Goal: Task Accomplishment & Management: Use online tool/utility

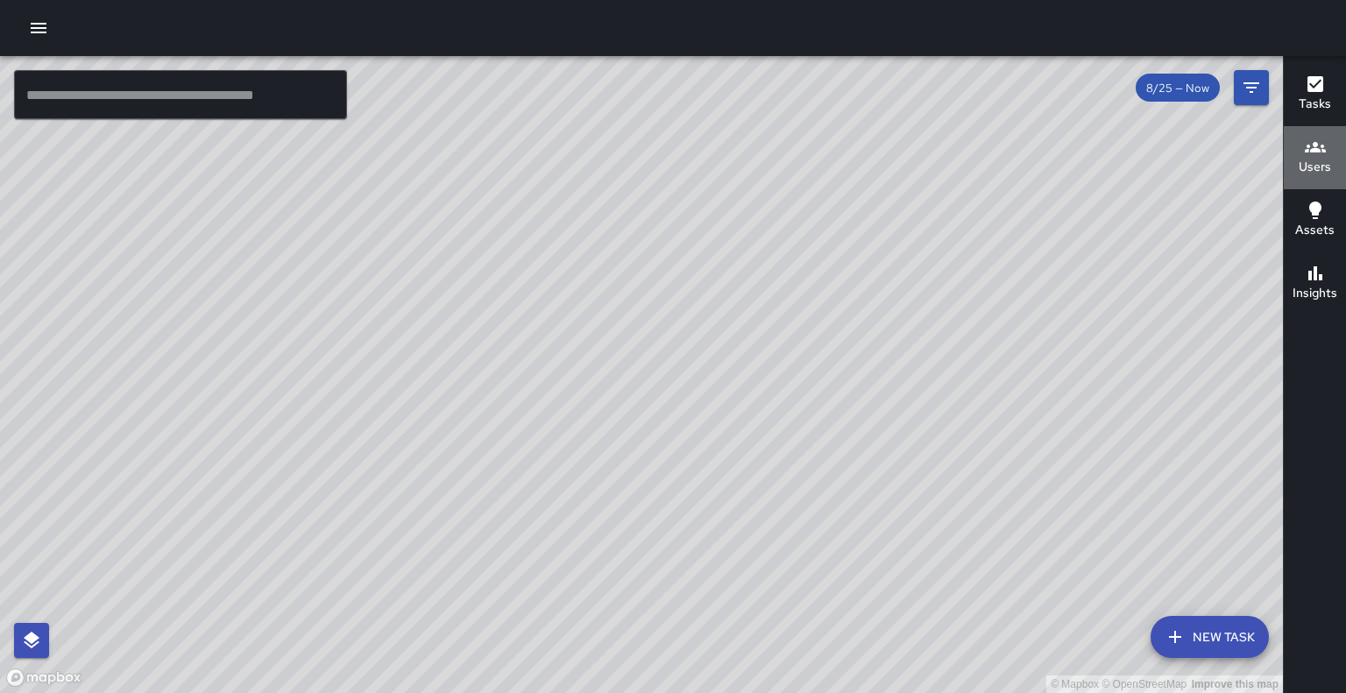
click at [1307, 152] on icon "button" at bounding box center [1315, 147] width 21 height 21
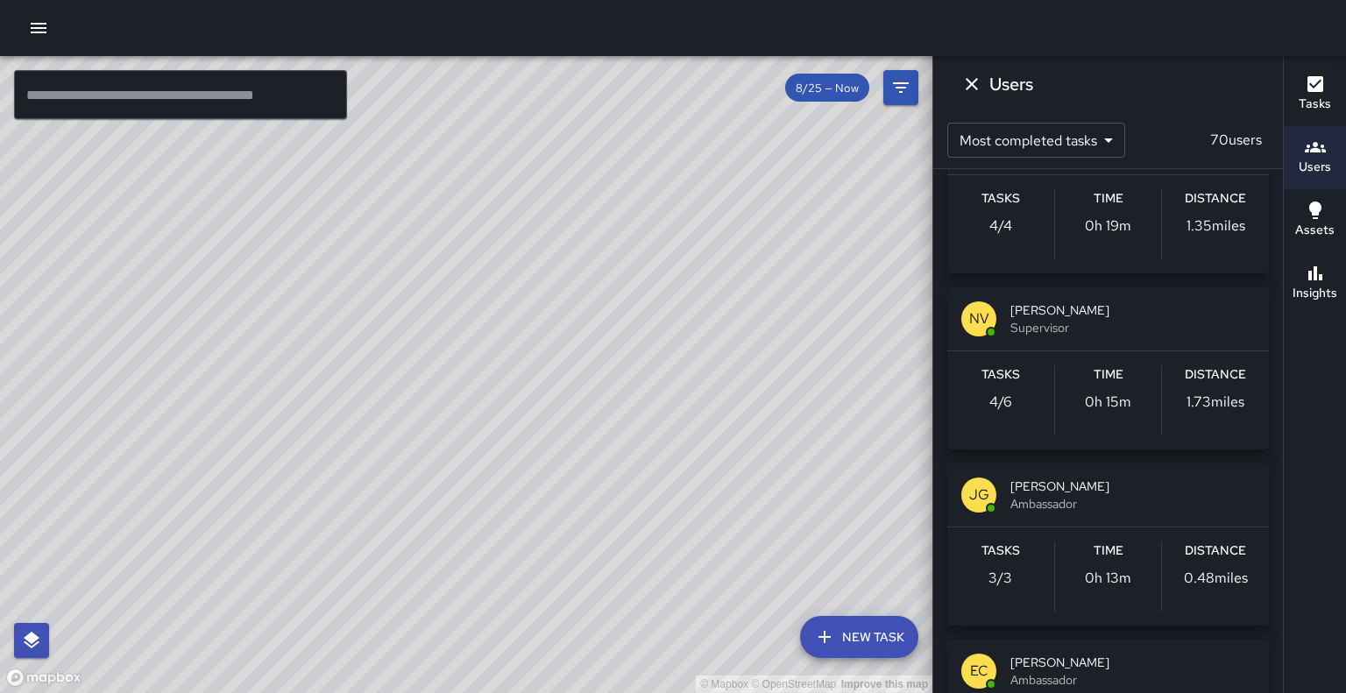
scroll to position [2292, 0]
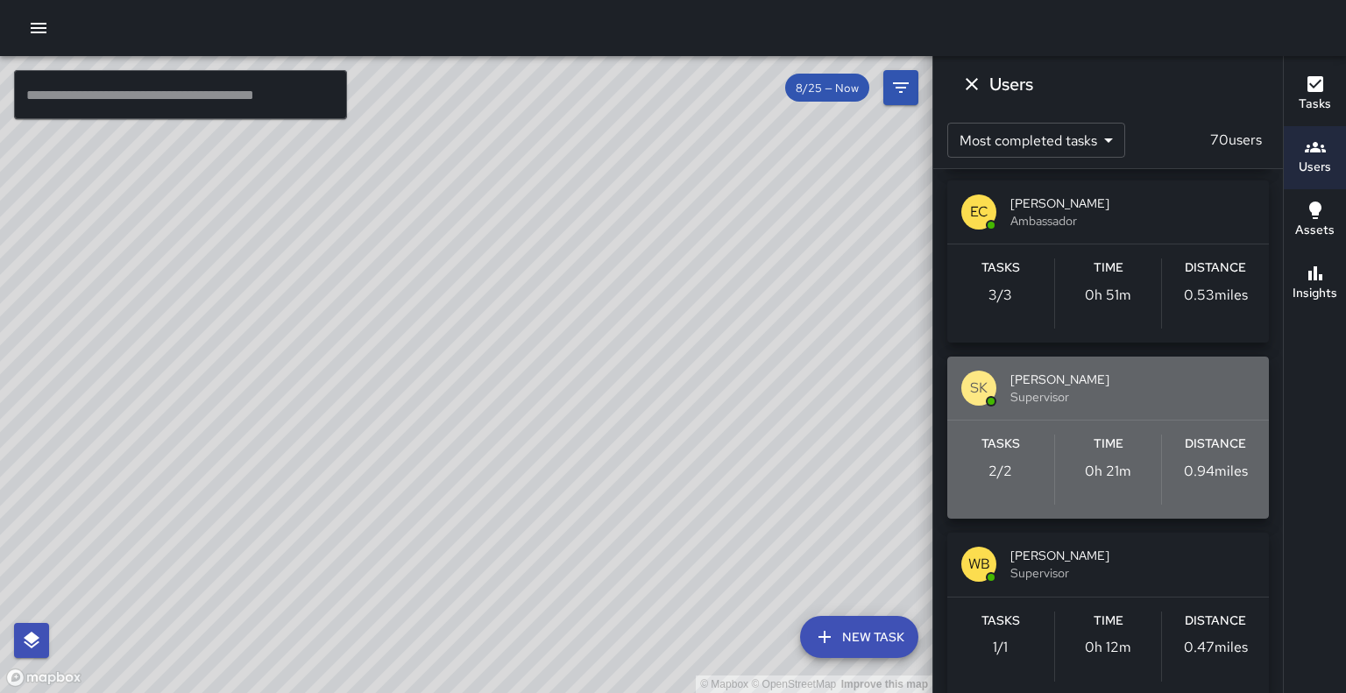
click at [1115, 388] on span "[PERSON_NAME]" at bounding box center [1132, 380] width 244 height 18
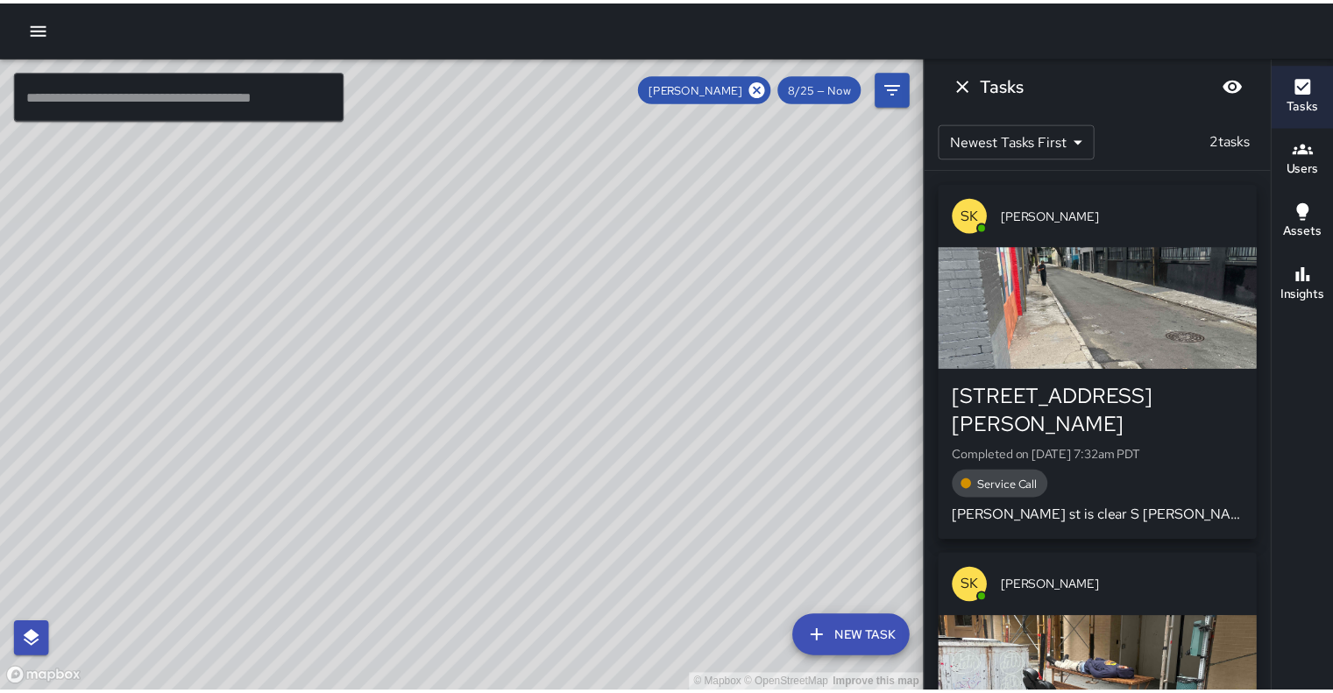
scroll to position [210, 0]
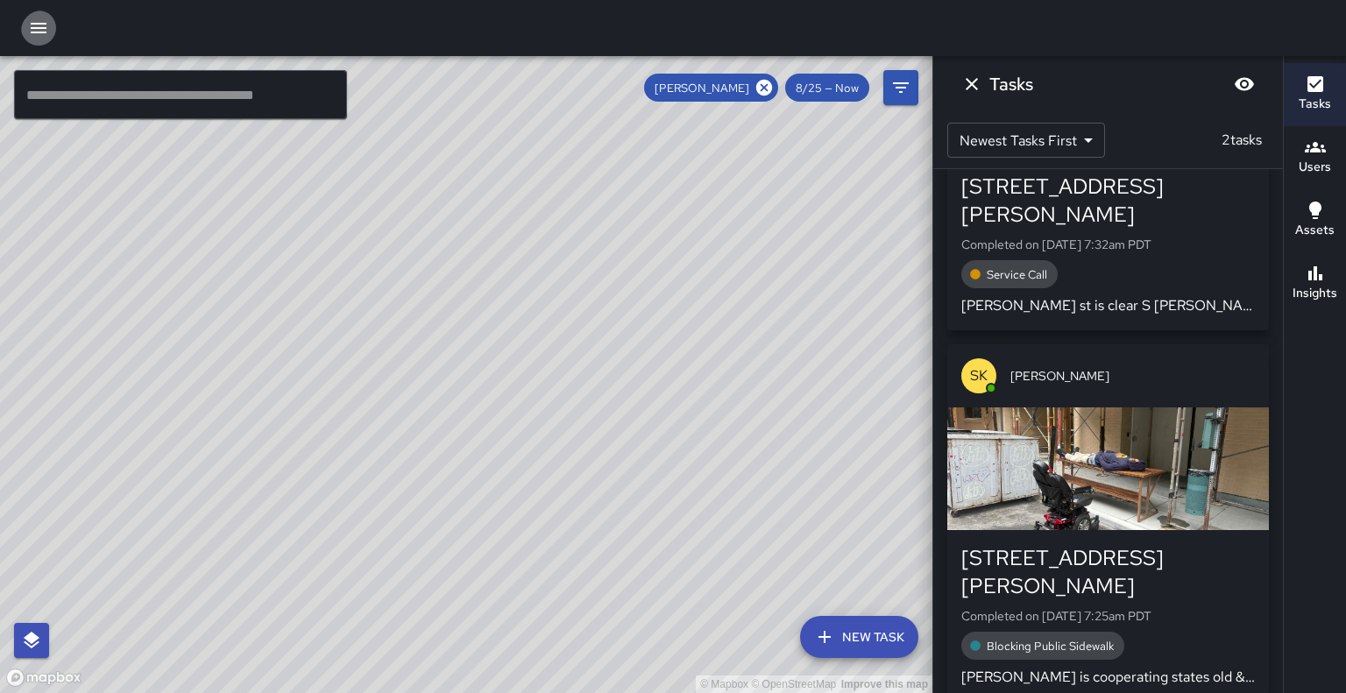
click at [43, 29] on icon "button" at bounding box center [38, 28] width 21 height 21
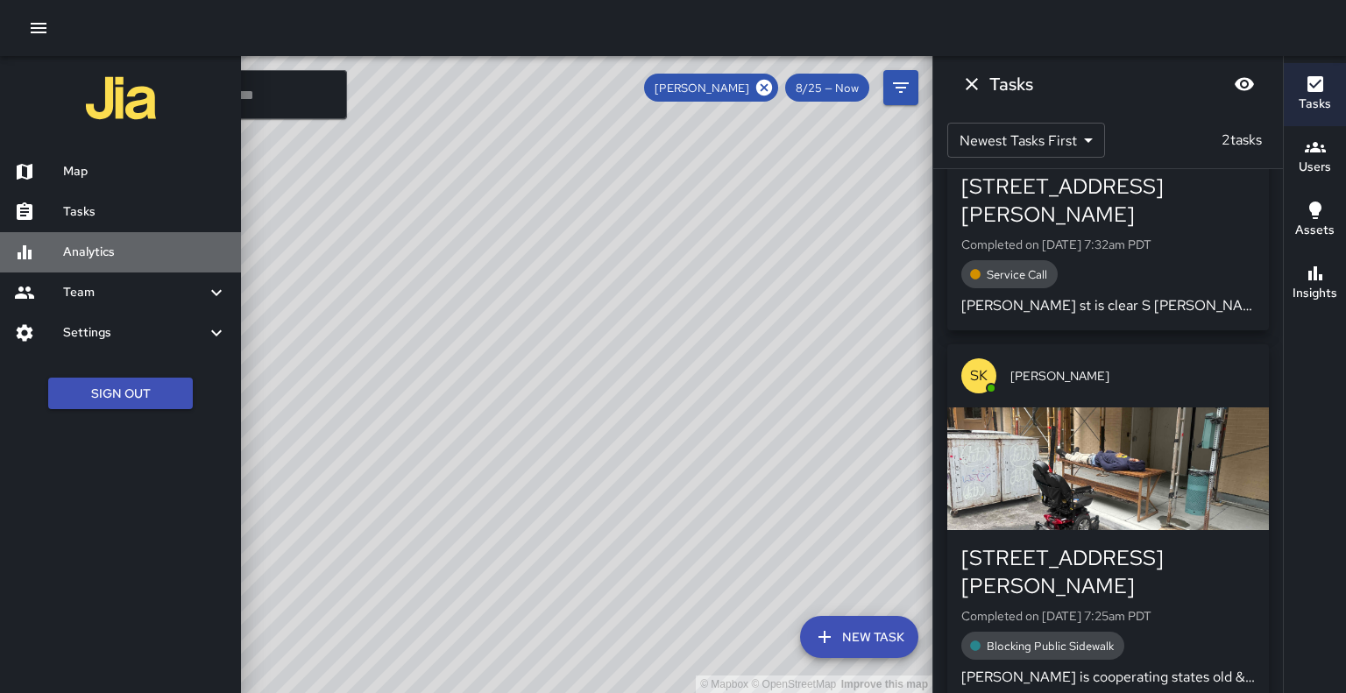
click at [113, 262] on h6 "Analytics" at bounding box center [145, 252] width 164 height 19
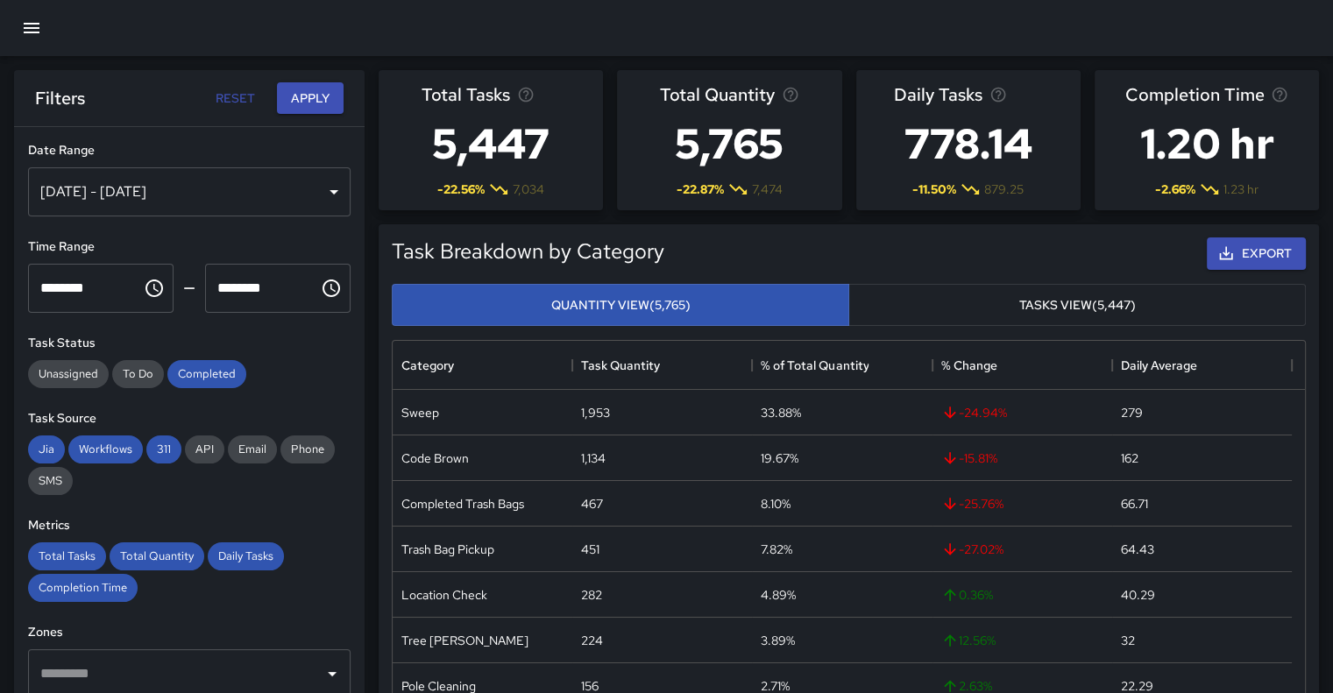
scroll to position [523, 0]
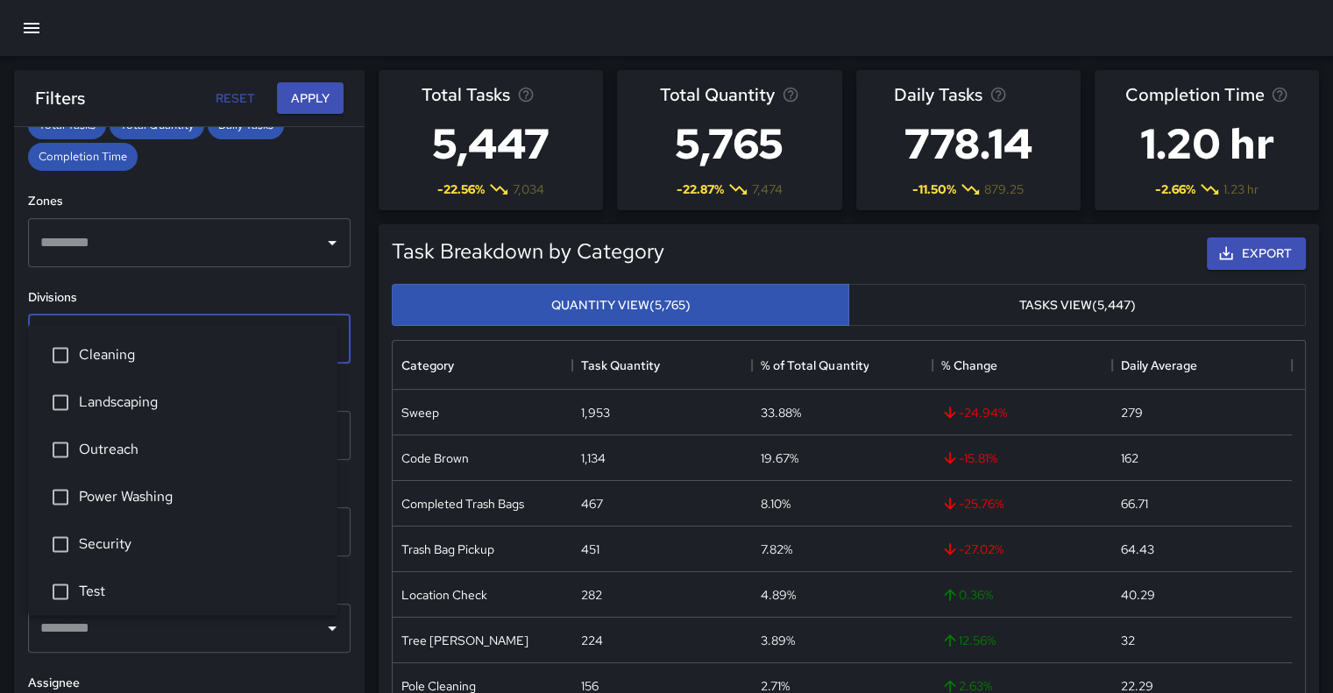
click at [223, 322] on input "text" at bounding box center [176, 338] width 280 height 33
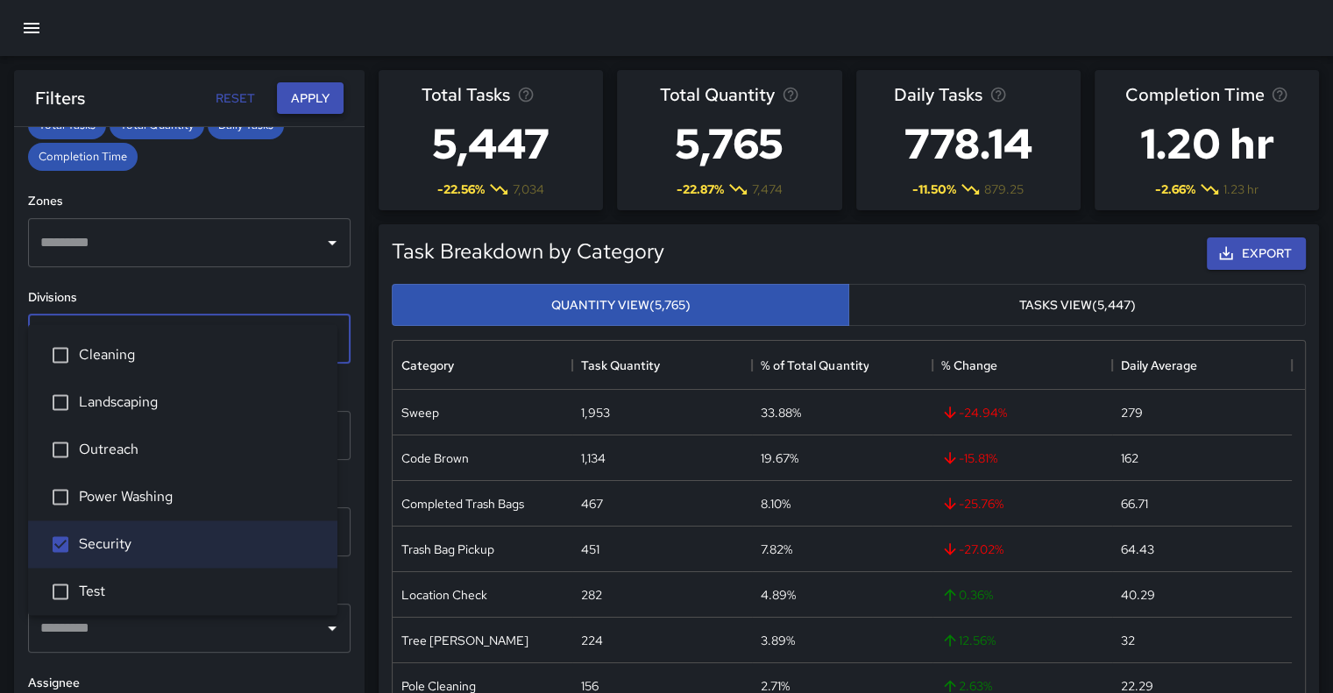
click at [300, 107] on button "Apply" at bounding box center [310, 98] width 67 height 32
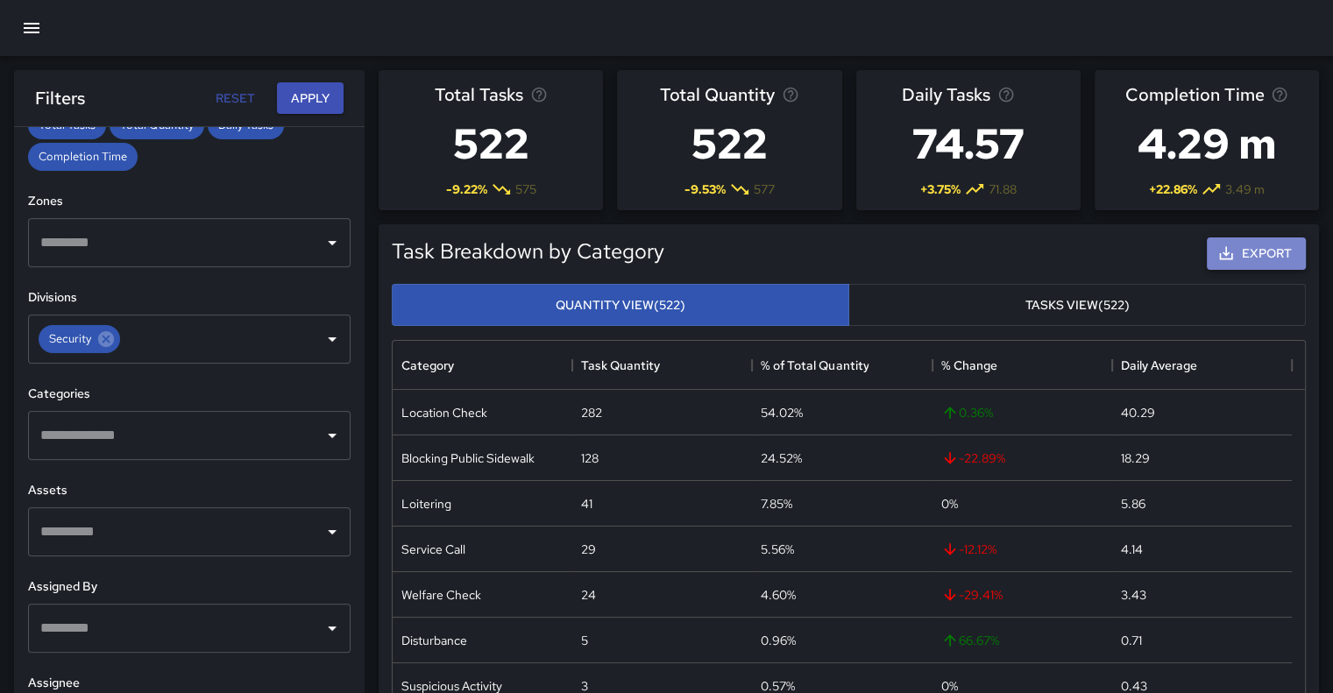
click at [1284, 270] on button "Export" at bounding box center [1255, 253] width 99 height 32
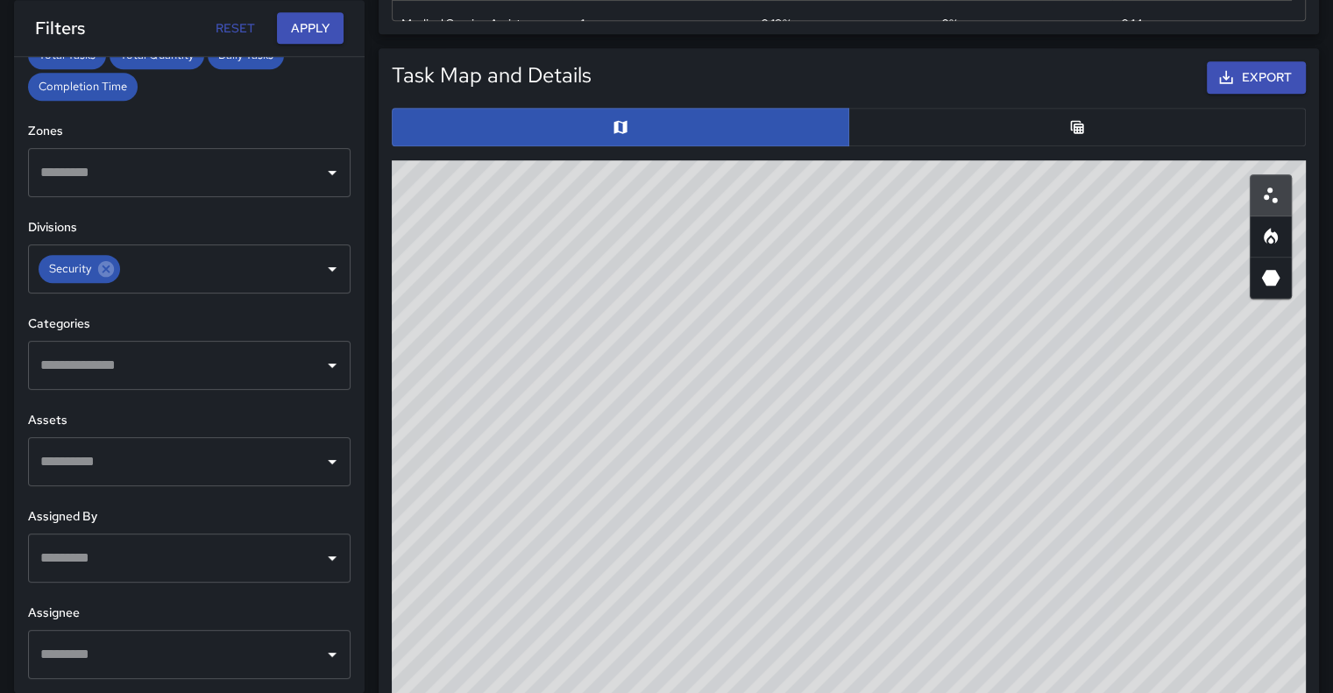
scroll to position [852, 0]
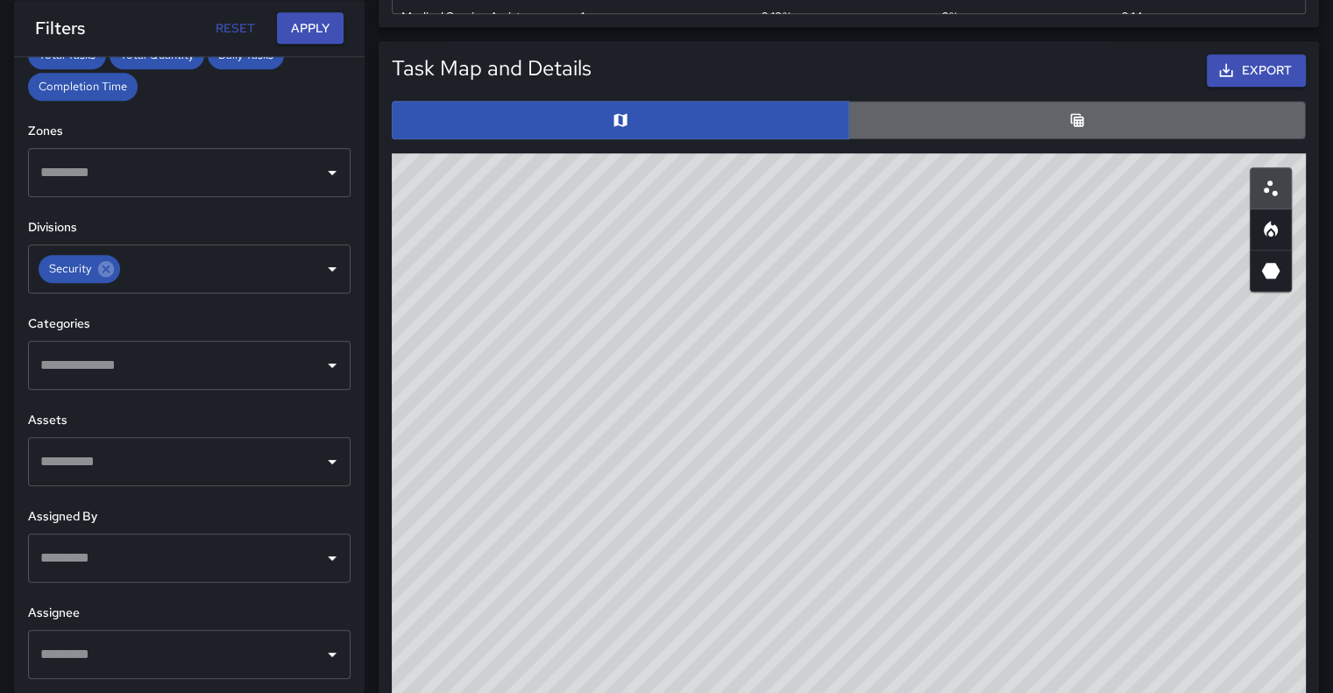
click at [1137, 139] on button "button" at bounding box center [1076, 120] width 457 height 39
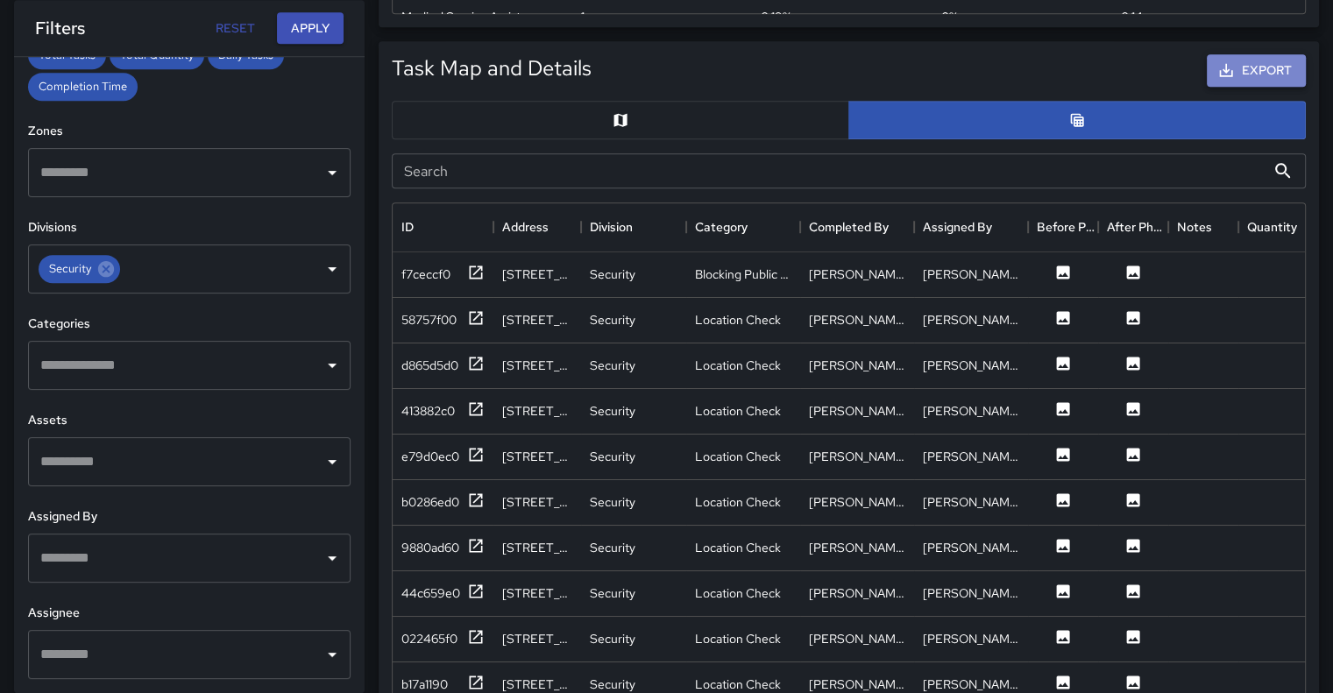
click at [1228, 87] on button "Export" at bounding box center [1255, 70] width 99 height 32
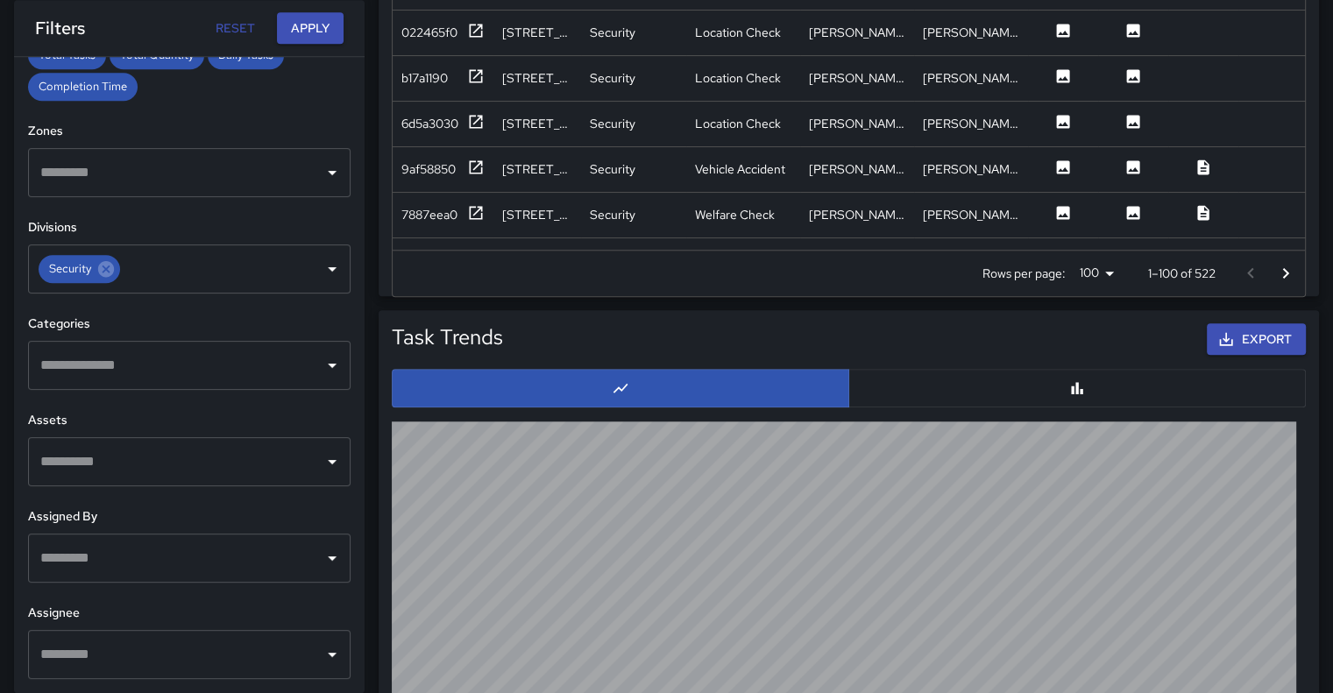
scroll to position [852, 0]
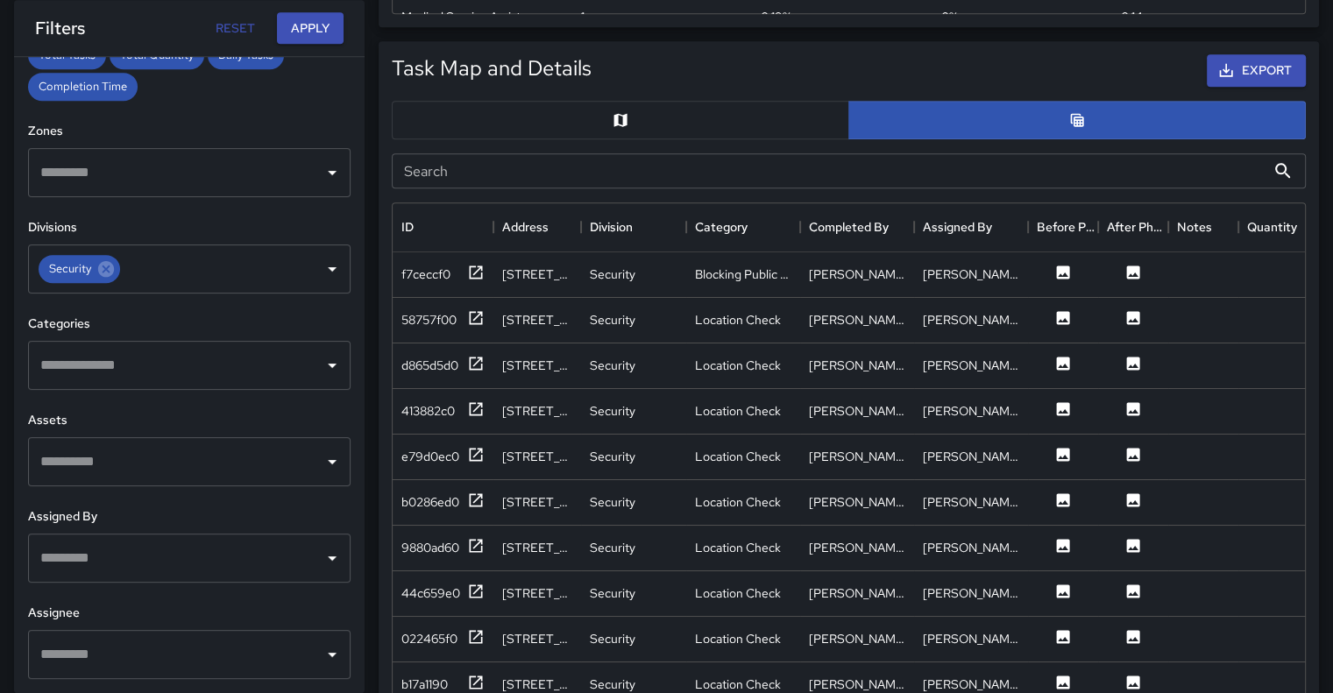
click at [727, 139] on button "button" at bounding box center [620, 120] width 457 height 39
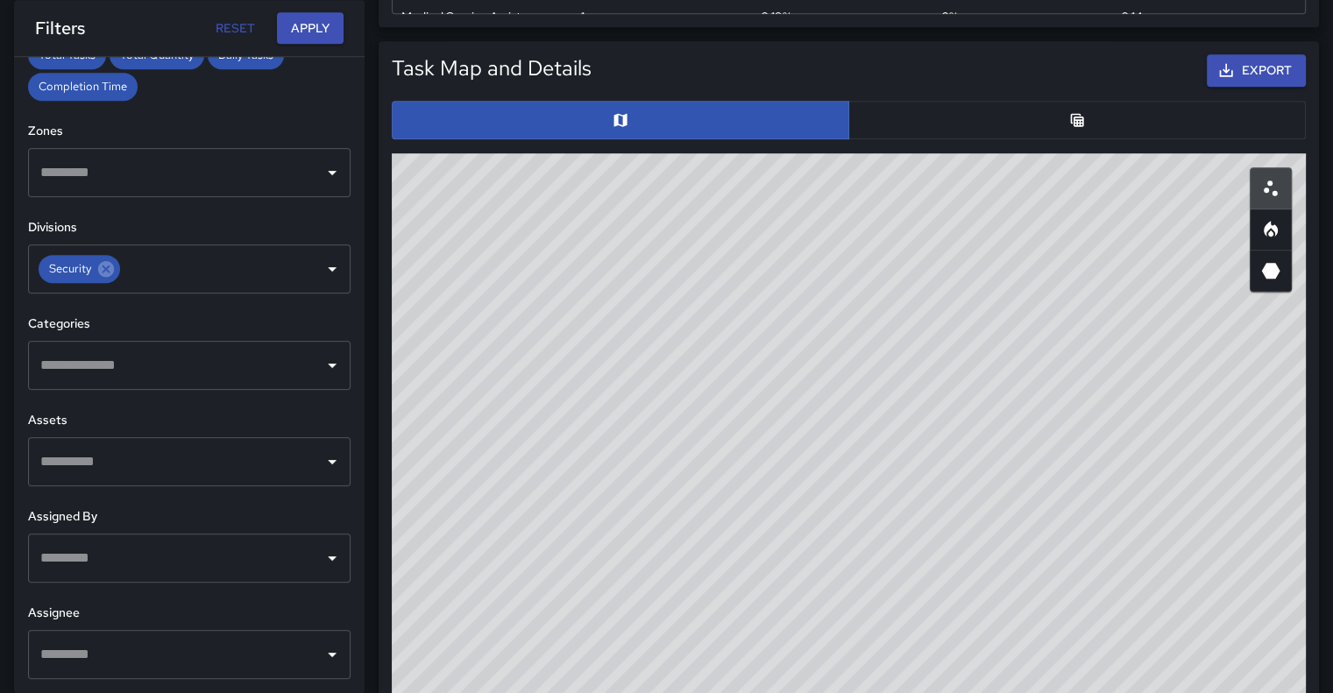
click at [999, 367] on div "© Mapbox © OpenStreetMap Improve this map" at bounding box center [849, 503] width 914 height 701
drag, startPoint x: 1035, startPoint y: 352, endPoint x: 760, endPoint y: 364, distance: 275.4
click at [760, 364] on div "© Mapbox © OpenStreetMap Improve this map" at bounding box center [849, 503] width 914 height 701
click at [1268, 236] on icon "Heatmap" at bounding box center [1270, 233] width 5 height 6
drag, startPoint x: 918, startPoint y: 388, endPoint x: 866, endPoint y: 283, distance: 117.6
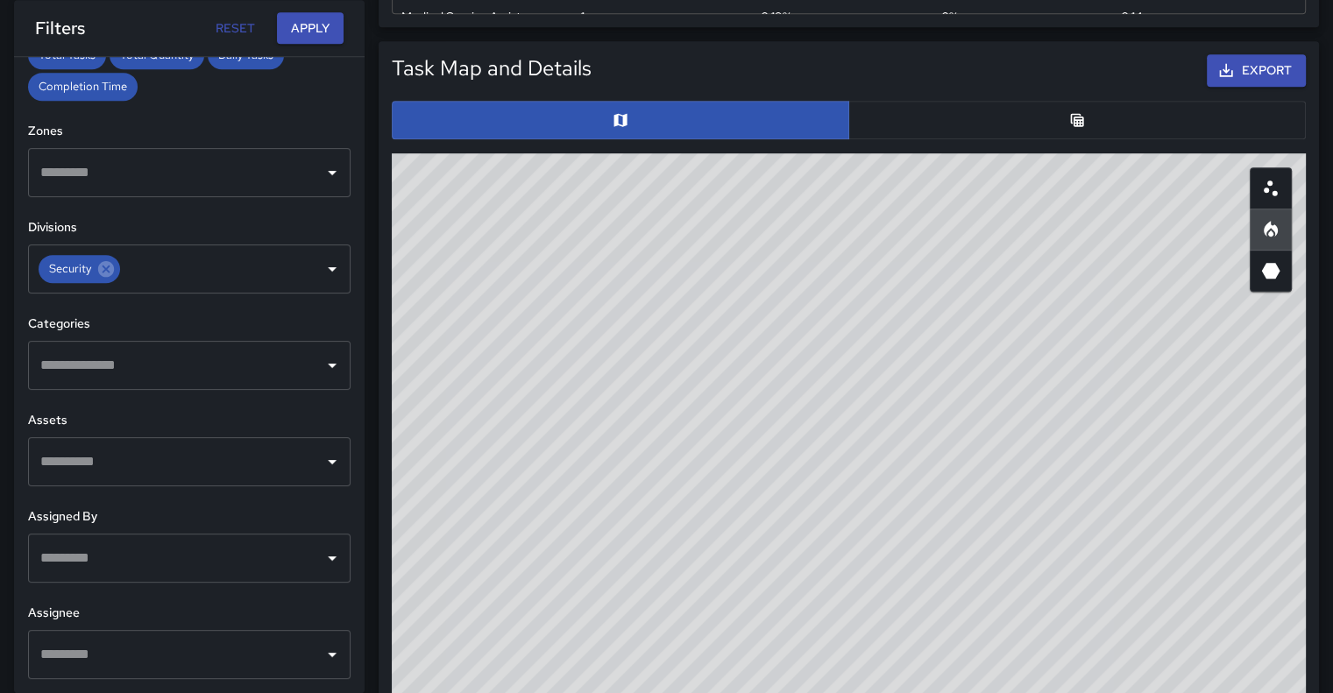
click at [866, 283] on div "© Mapbox © OpenStreetMap Improve this map" at bounding box center [849, 503] width 914 height 701
drag, startPoint x: 866, startPoint y: 283, endPoint x: 866, endPoint y: 359, distance: 76.2
click at [866, 359] on div "© Mapbox © OpenStreetMap Improve this map" at bounding box center [849, 503] width 914 height 701
click at [1252, 475] on div "© Mapbox © OpenStreetMap Improve this map" at bounding box center [849, 503] width 914 height 701
click at [1262, 279] on icon "3D Heatmap" at bounding box center [1271, 271] width 18 height 16
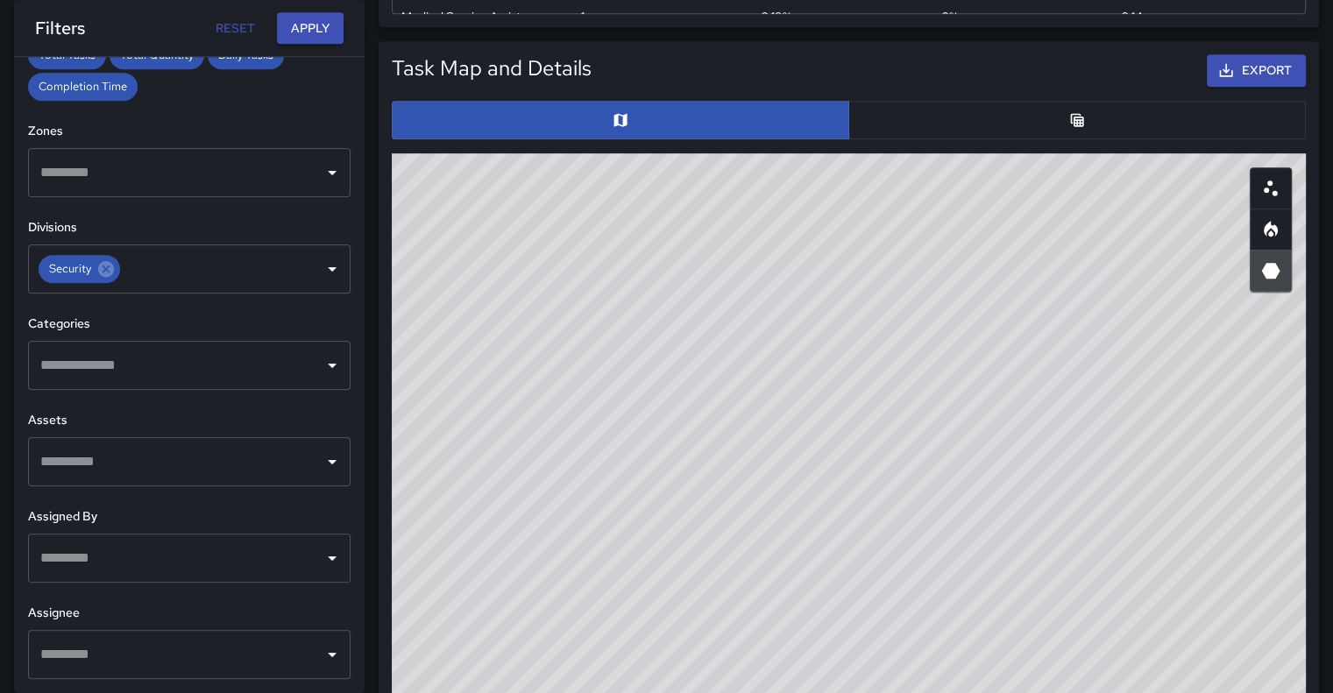
type button "hexagonal"
drag, startPoint x: 1044, startPoint y: 352, endPoint x: 1041, endPoint y: 577, distance: 225.2
click at [1041, 577] on div "© Mapbox © OpenStreetMap Improve this map" at bounding box center [849, 503] width 914 height 701
drag, startPoint x: 1049, startPoint y: 337, endPoint x: 992, endPoint y: 469, distance: 143.2
click at [992, 469] on div "© Mapbox © OpenStreetMap Improve this map" at bounding box center [849, 503] width 914 height 701
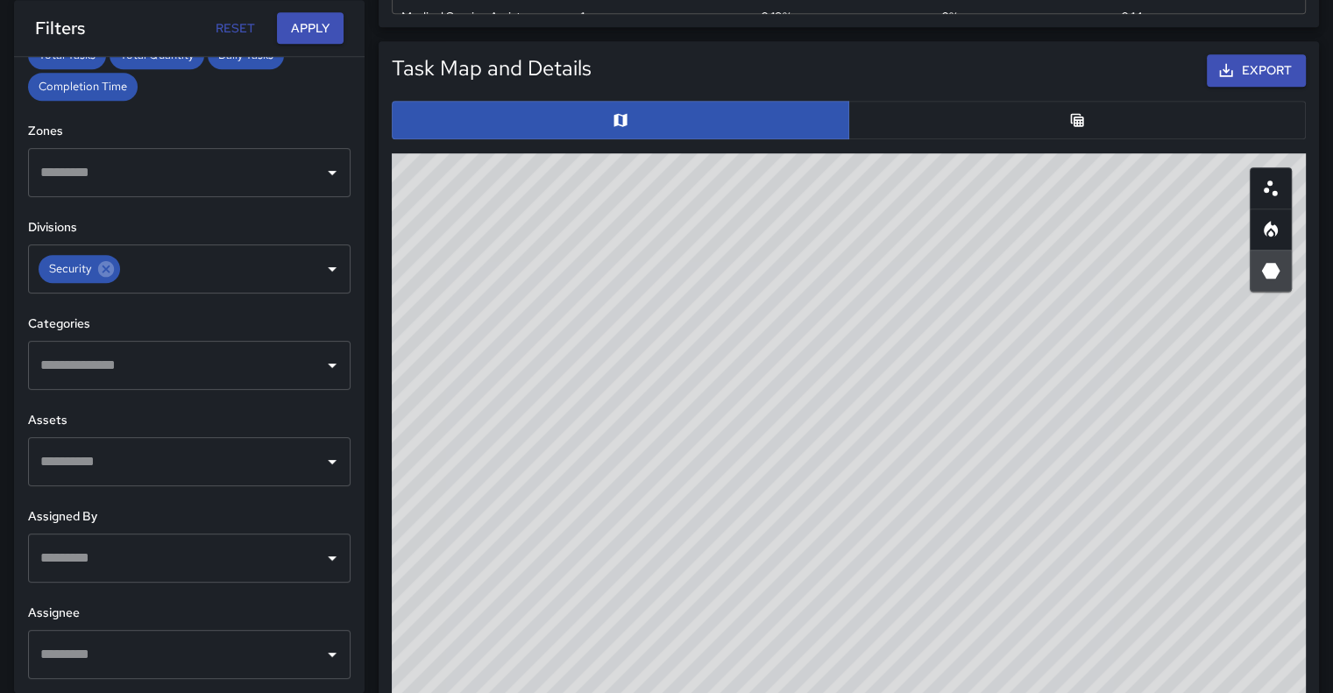
drag, startPoint x: 992, startPoint y: 469, endPoint x: 1006, endPoint y: 469, distance: 14.0
click at [1006, 469] on div "© Mapbox © OpenStreetMap Improve this map" at bounding box center [849, 503] width 914 height 701
drag, startPoint x: 1009, startPoint y: 387, endPoint x: 1015, endPoint y: 599, distance: 212.1
click at [1015, 599] on div "© Mapbox © OpenStreetMap Improve this map" at bounding box center [849, 503] width 914 height 701
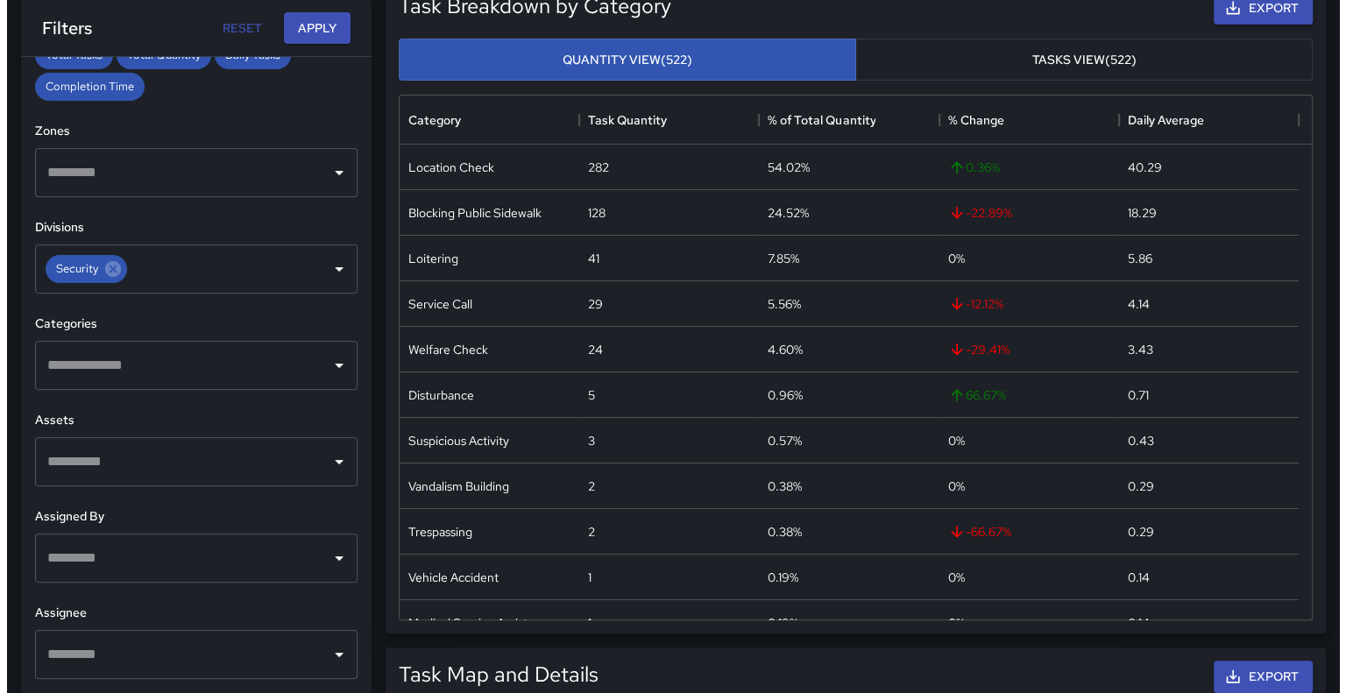
scroll to position [0, 0]
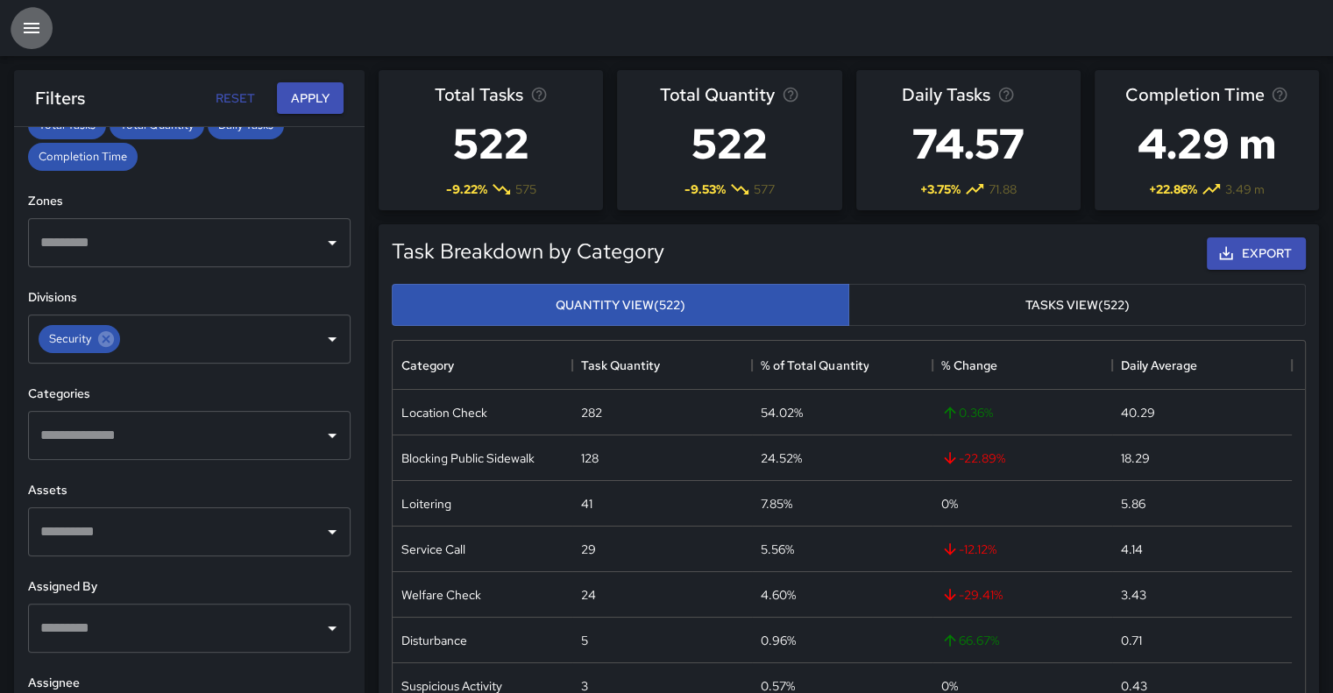
click at [37, 24] on icon "button" at bounding box center [31, 28] width 21 height 21
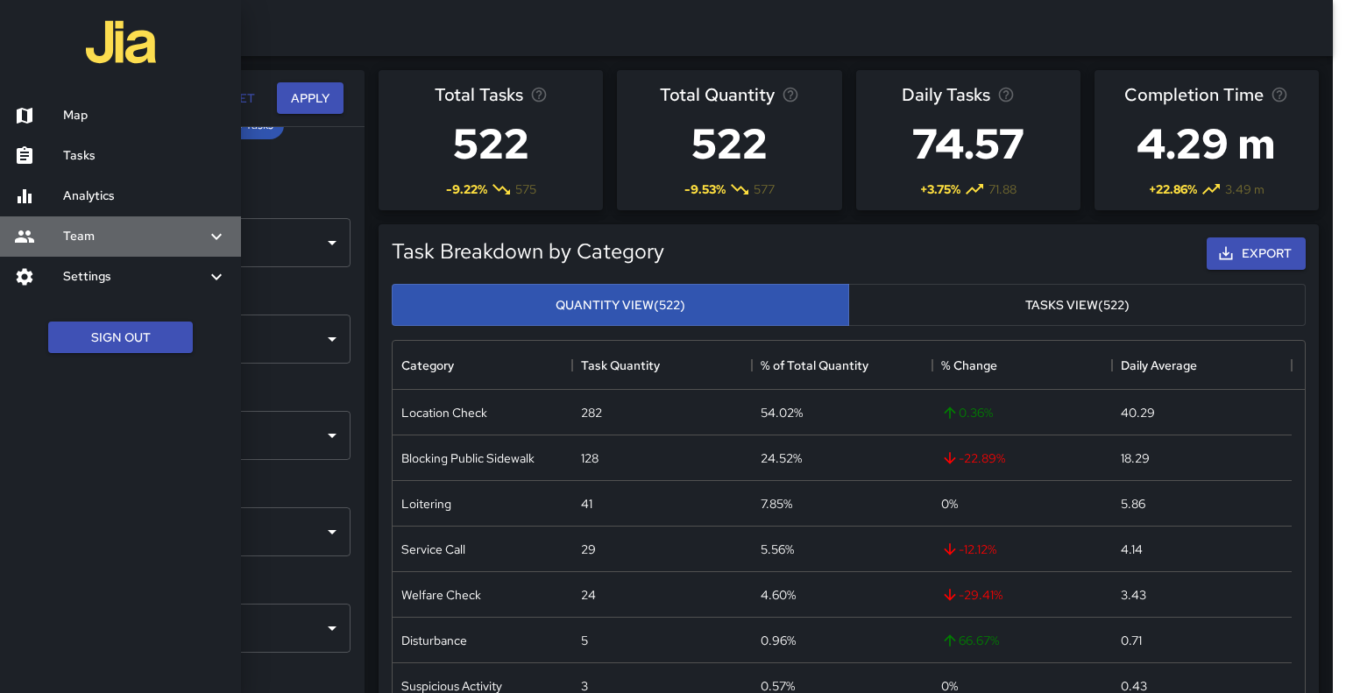
click at [78, 246] on h6 "Team" at bounding box center [134, 236] width 143 height 19
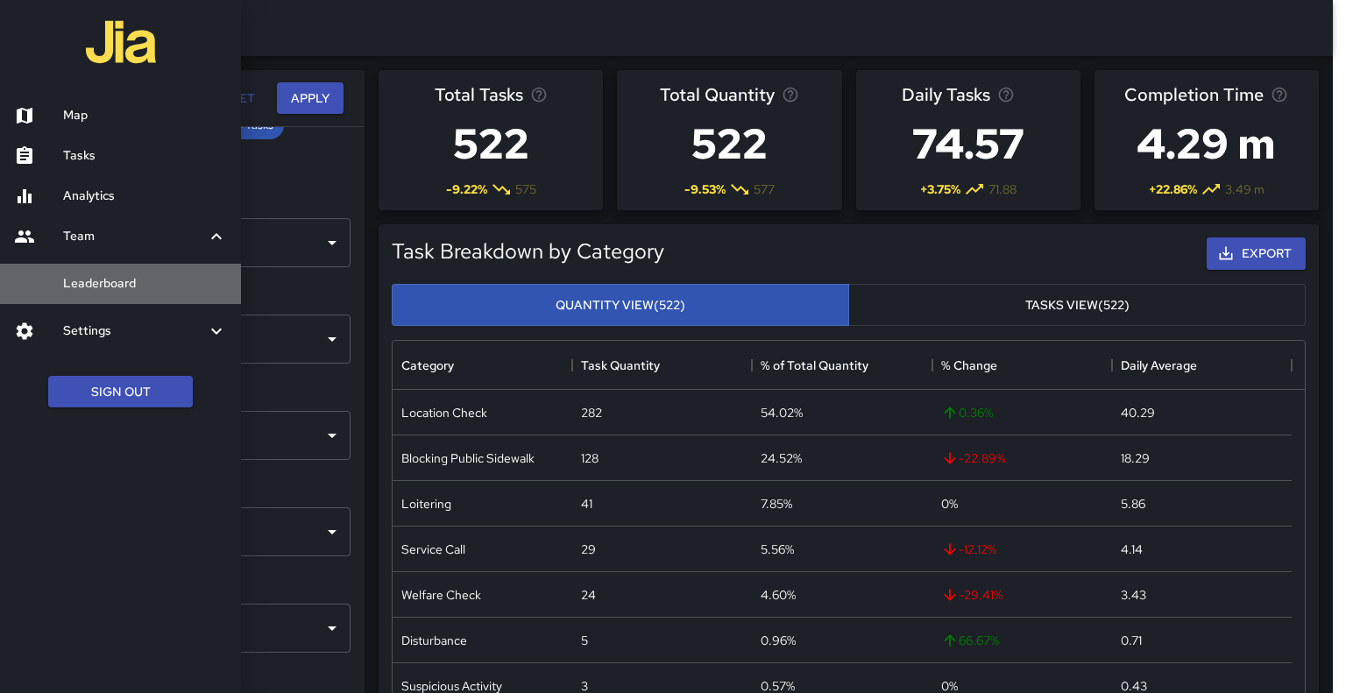
click at [88, 294] on h6 "Leaderboard" at bounding box center [145, 283] width 164 height 19
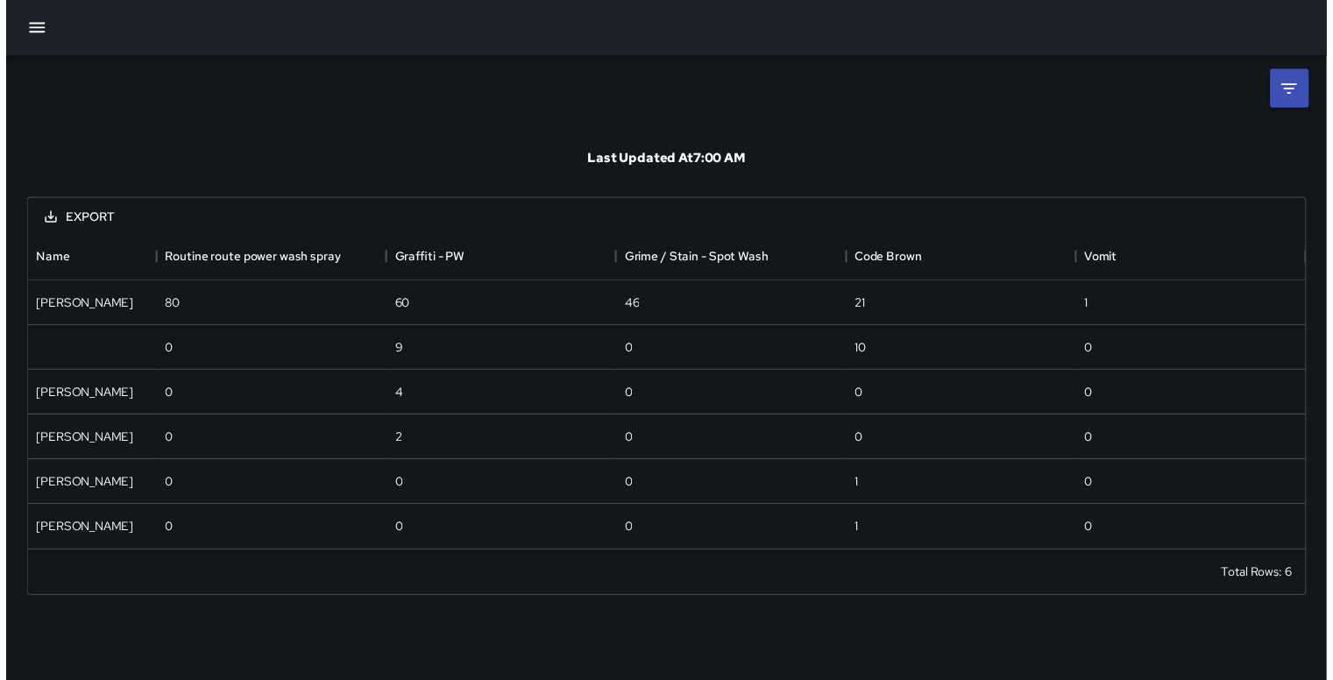
scroll to position [308, 1289]
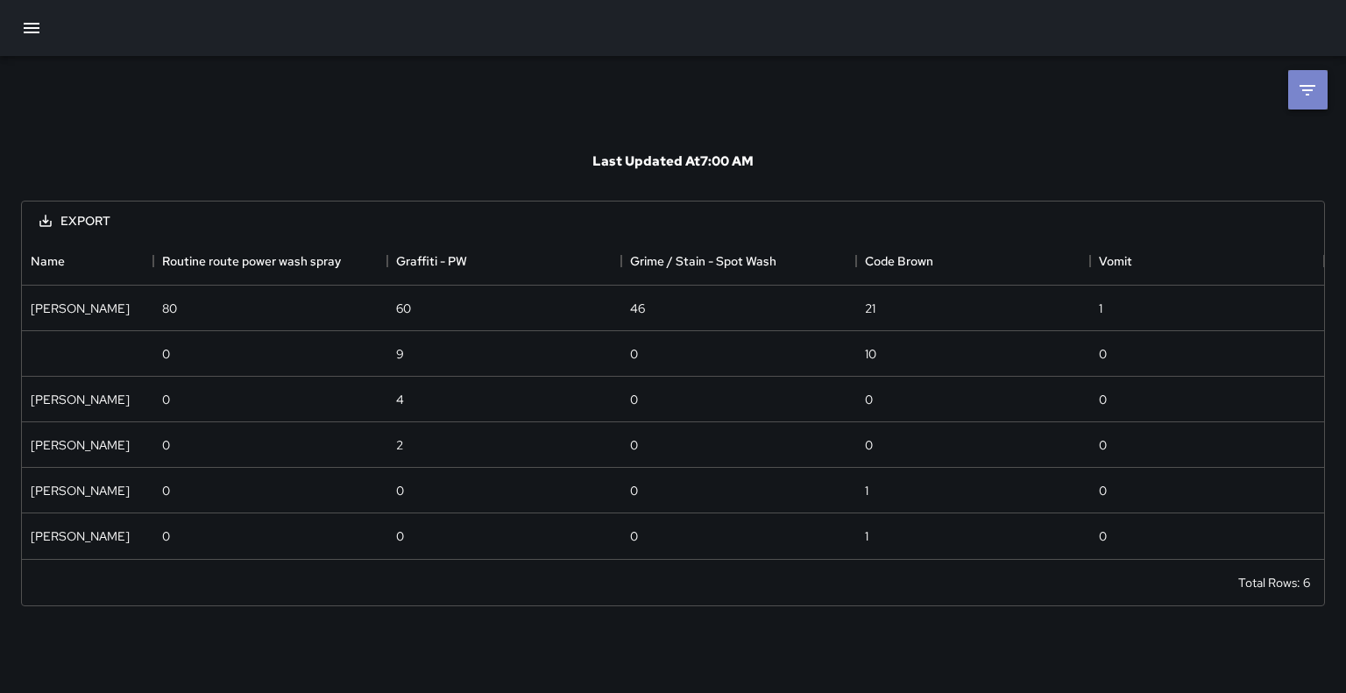
click at [1305, 90] on icon at bounding box center [1307, 90] width 21 height 21
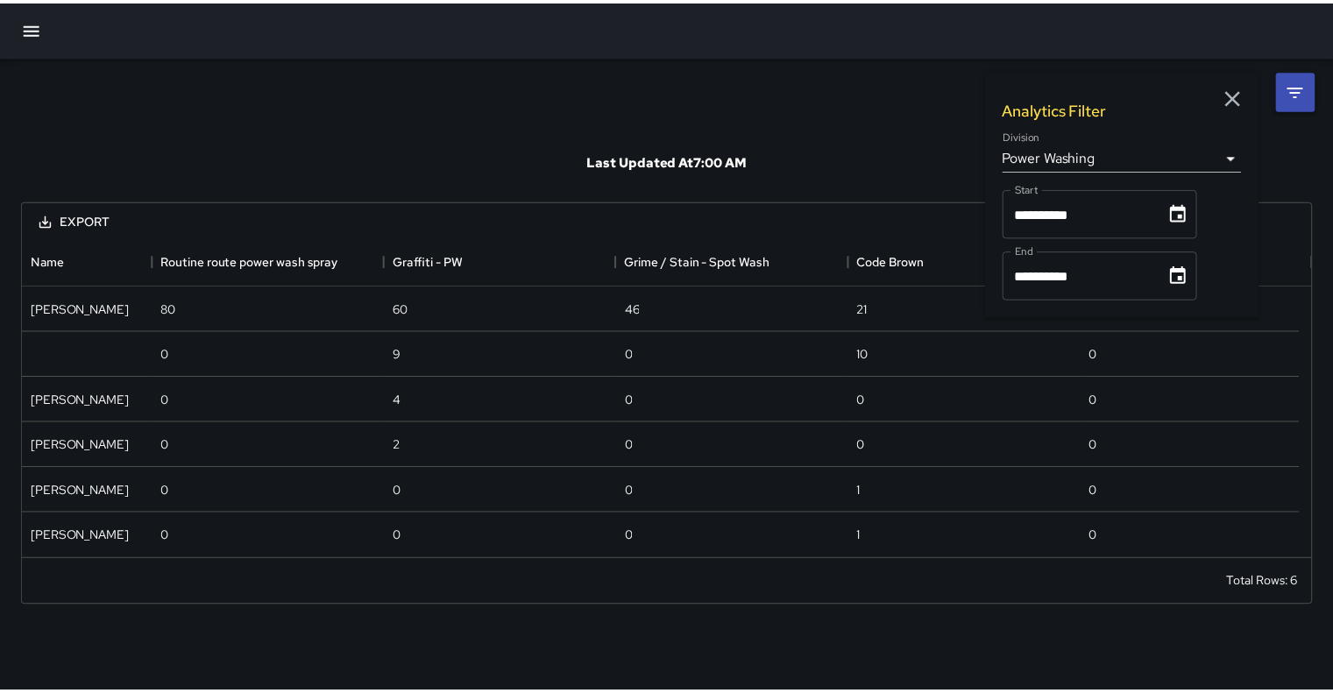
scroll to position [14, 14]
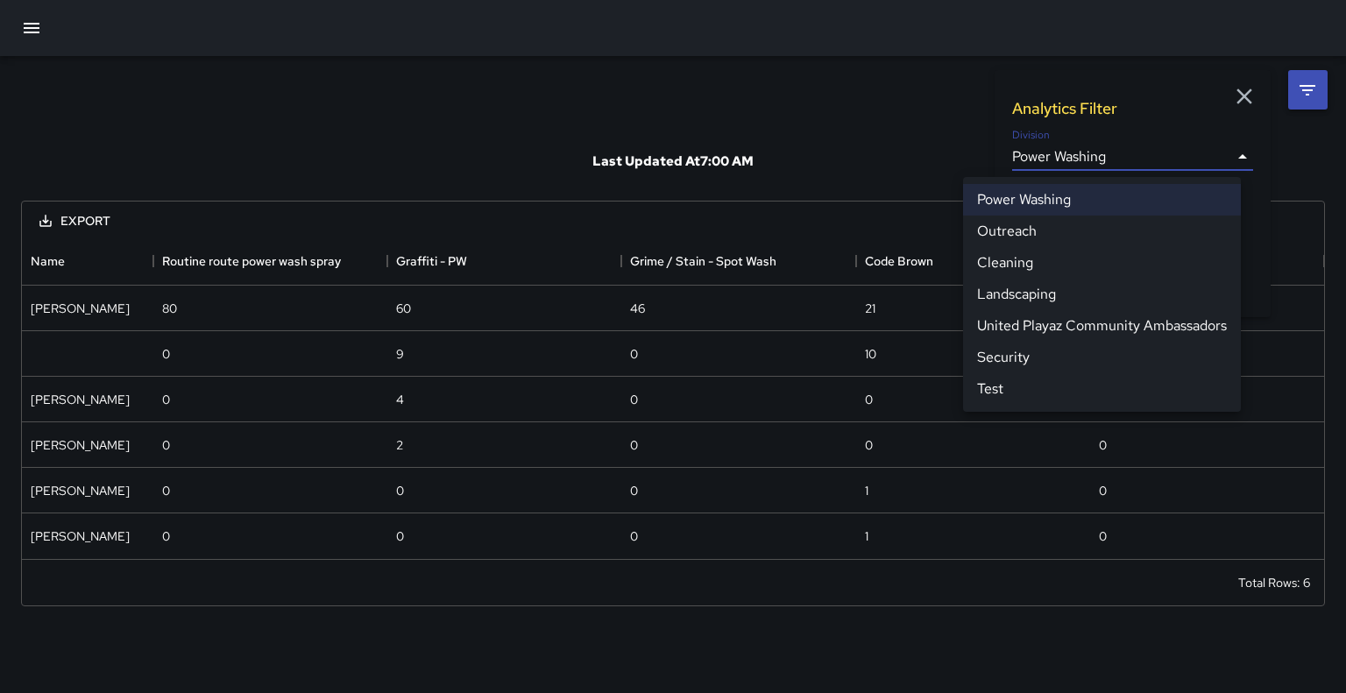
click at [1231, 162] on body "**********" at bounding box center [673, 346] width 1346 height 693
click at [1031, 373] on li "Security" at bounding box center [1102, 358] width 278 height 32
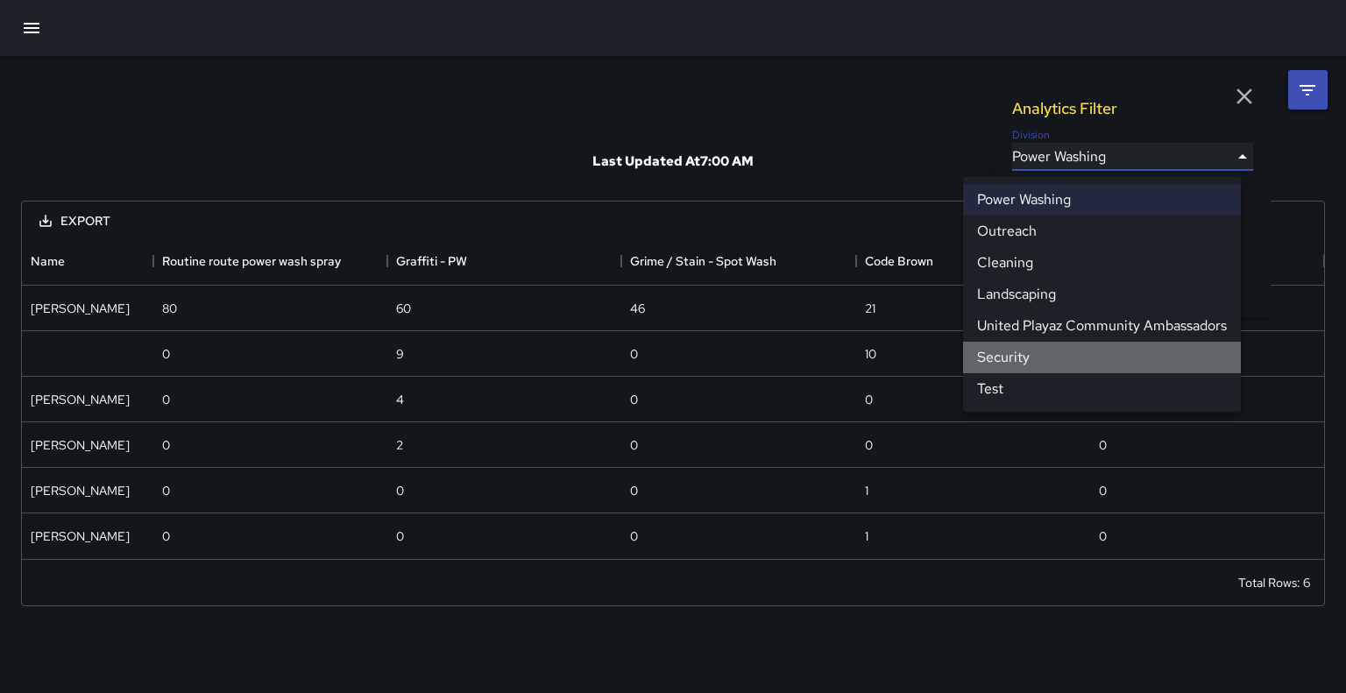
type input "**********"
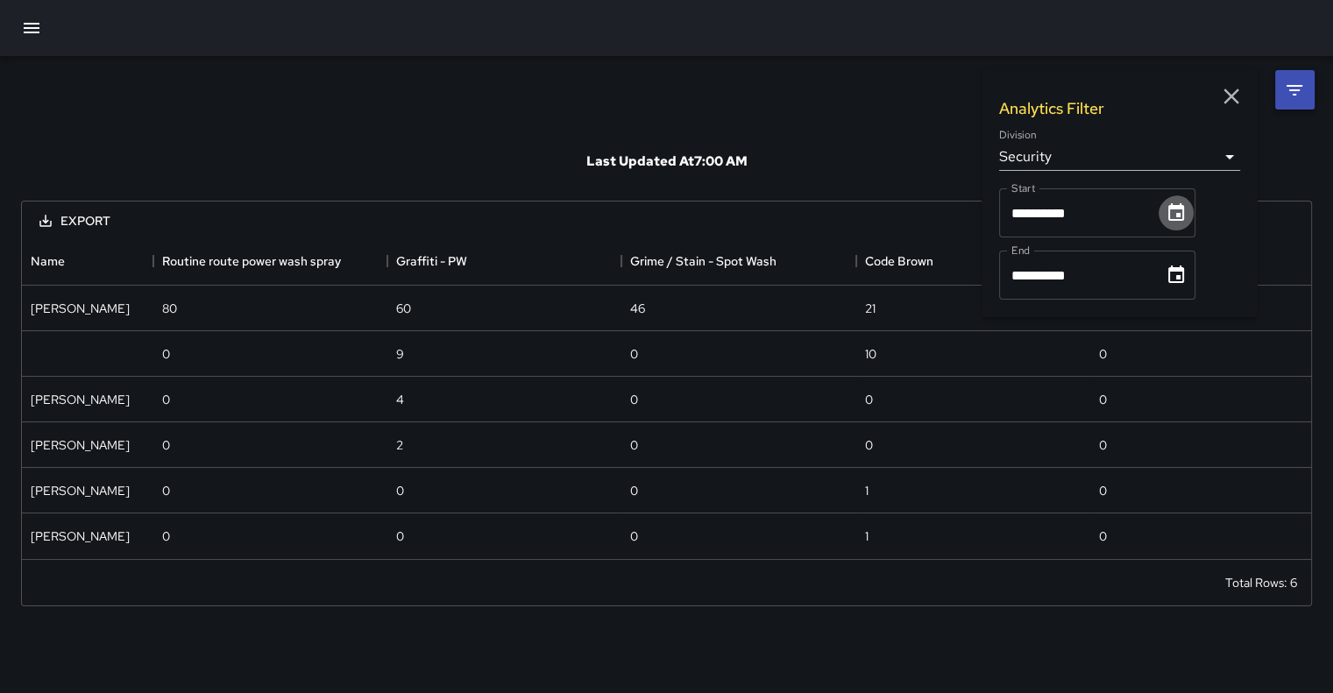
click at [1193, 216] on button "Choose date, selected date is Aug 1, 2025" at bounding box center [1175, 212] width 35 height 35
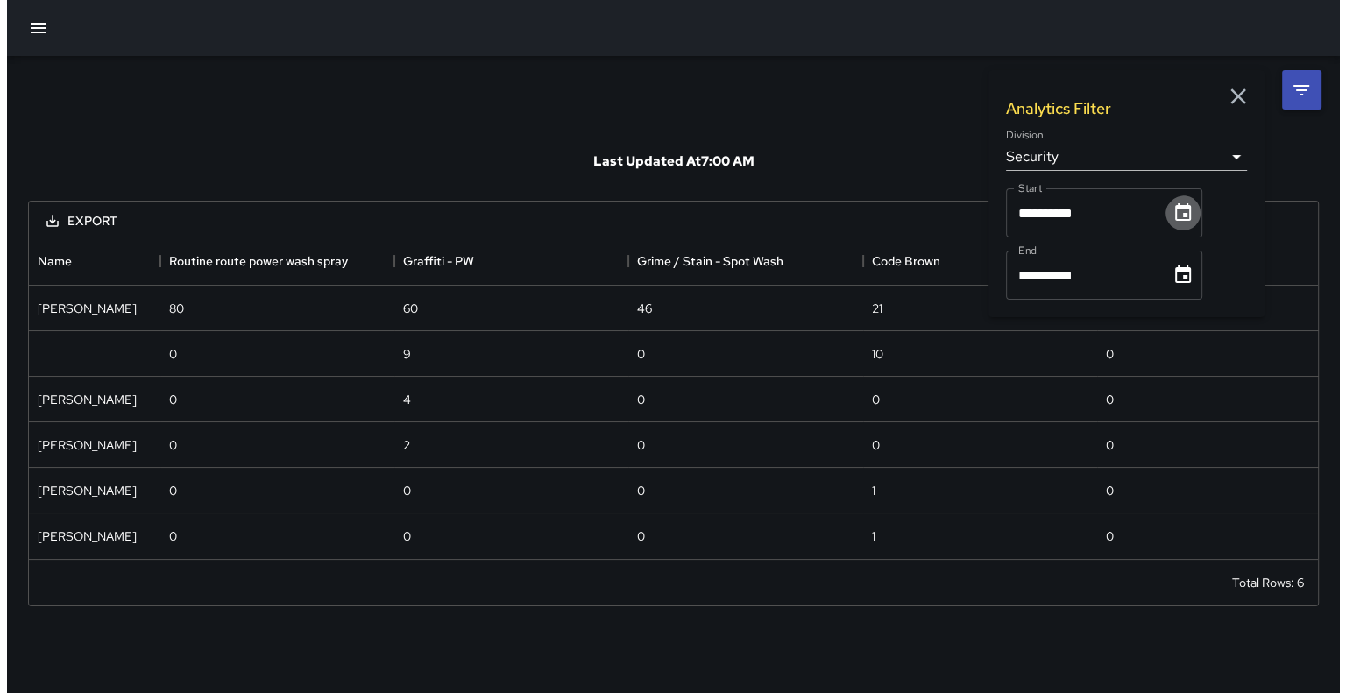
scroll to position [459, 1276]
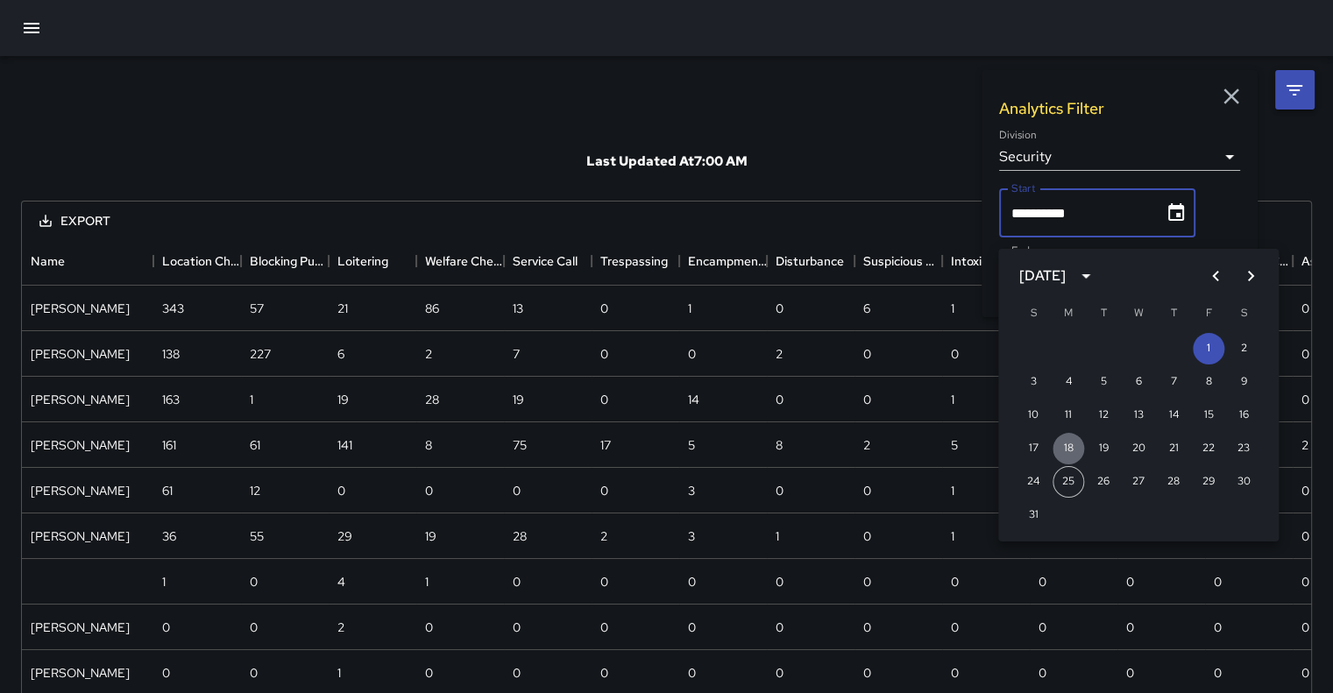
click at [1067, 442] on button "18" at bounding box center [1068, 449] width 32 height 32
type input "**********"
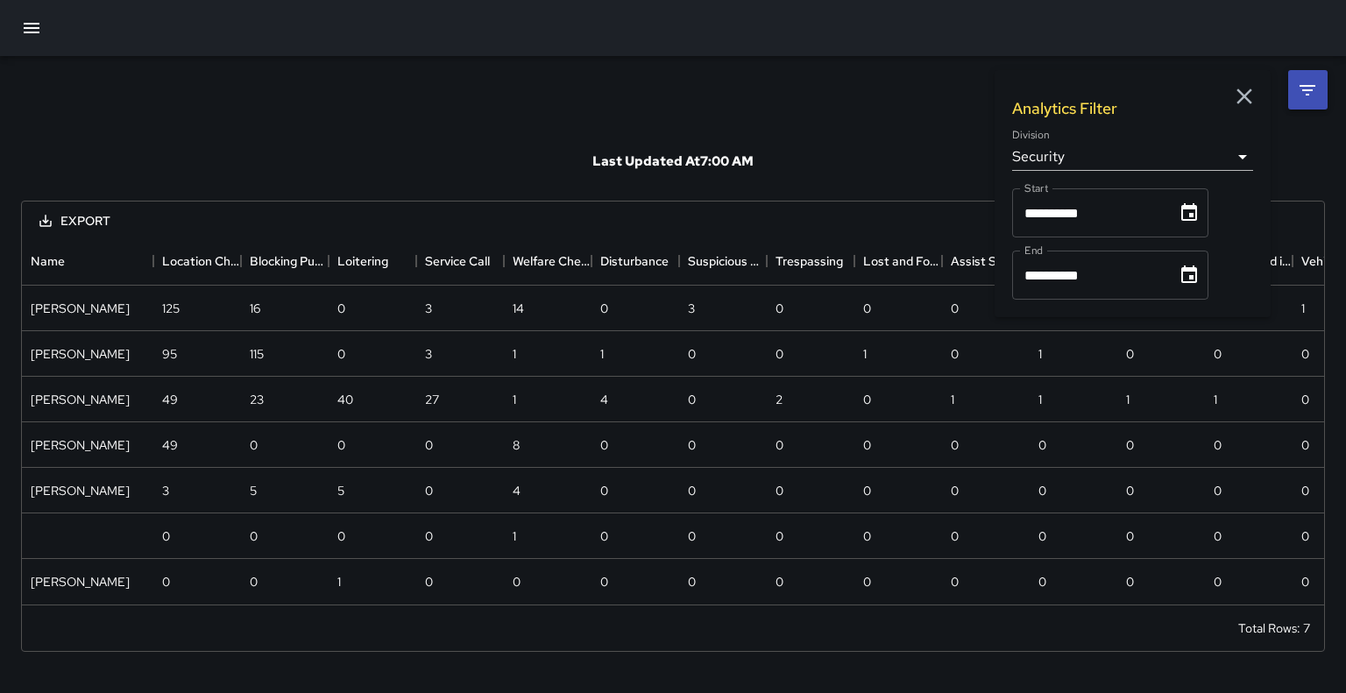
scroll to position [14, 14]
click at [1199, 286] on icon "Choose date, selected date is Aug 31, 2025" at bounding box center [1188, 275] width 21 height 21
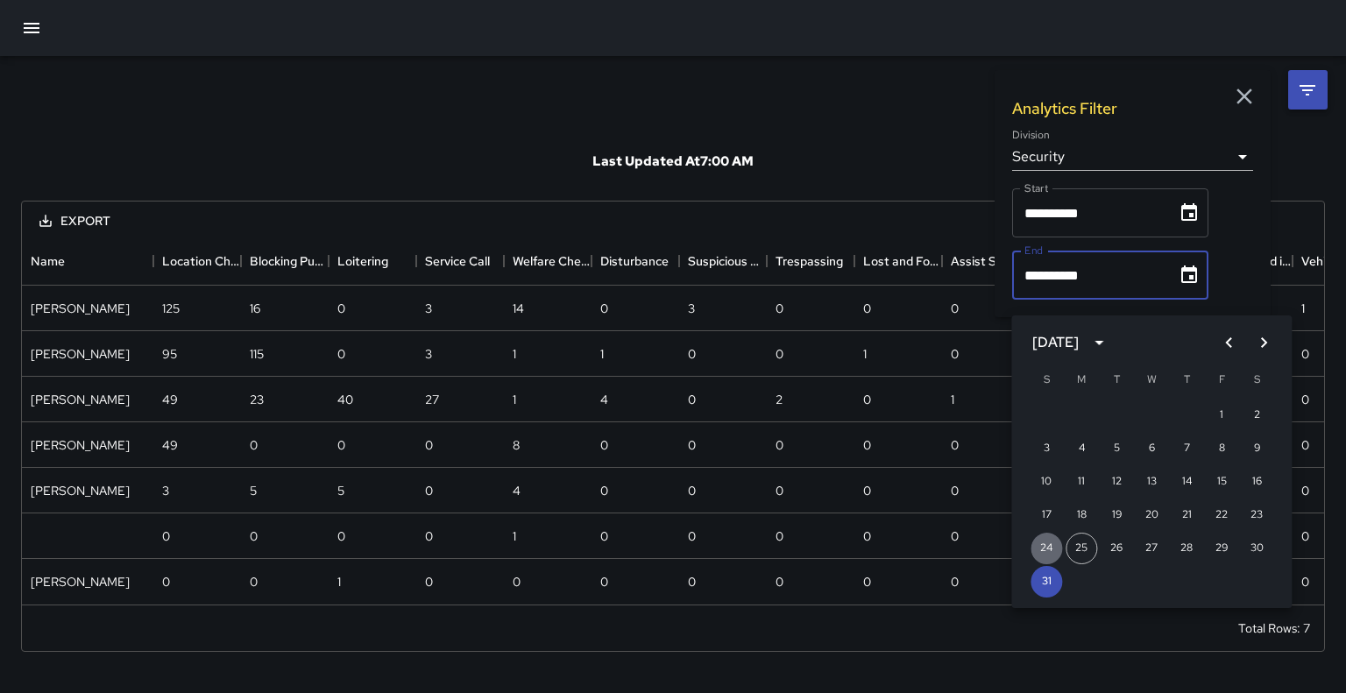
click at [1044, 549] on button "24" at bounding box center [1046, 549] width 32 height 32
type input "**********"
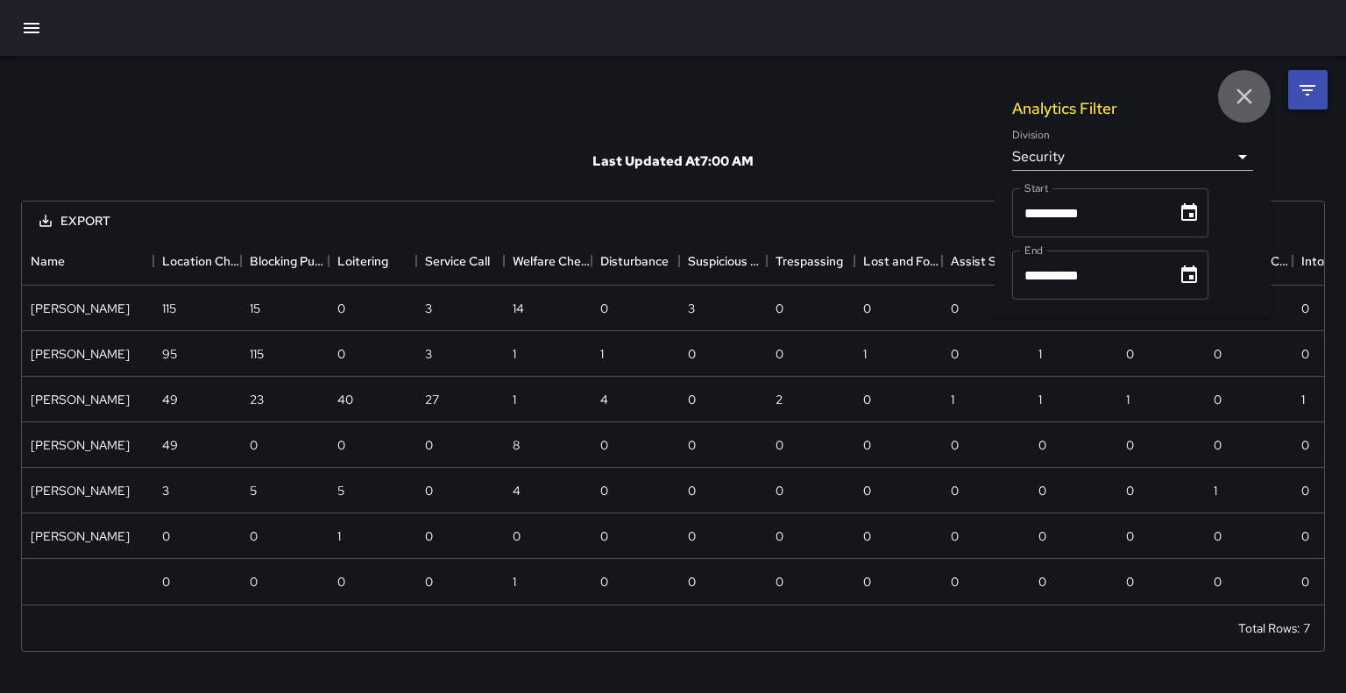
click at [1248, 99] on icon "button" at bounding box center [1244, 96] width 16 height 16
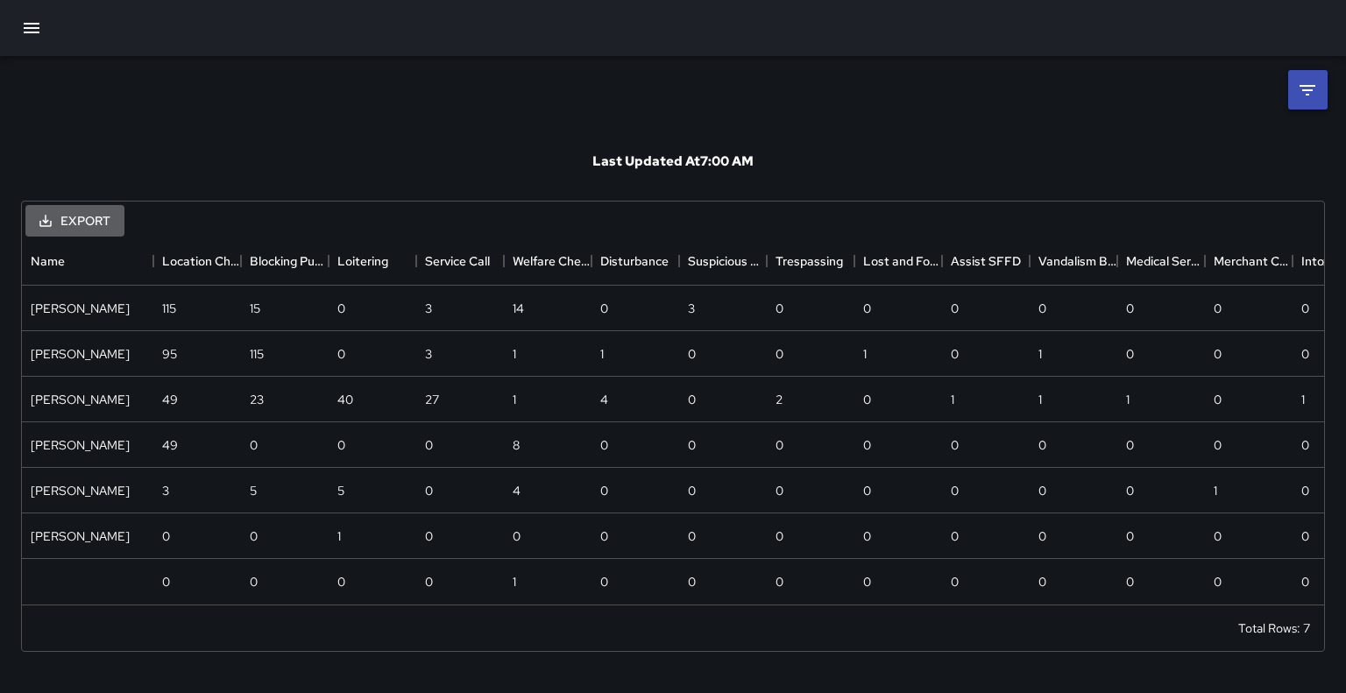
click at [91, 223] on button "Export" at bounding box center [74, 221] width 99 height 32
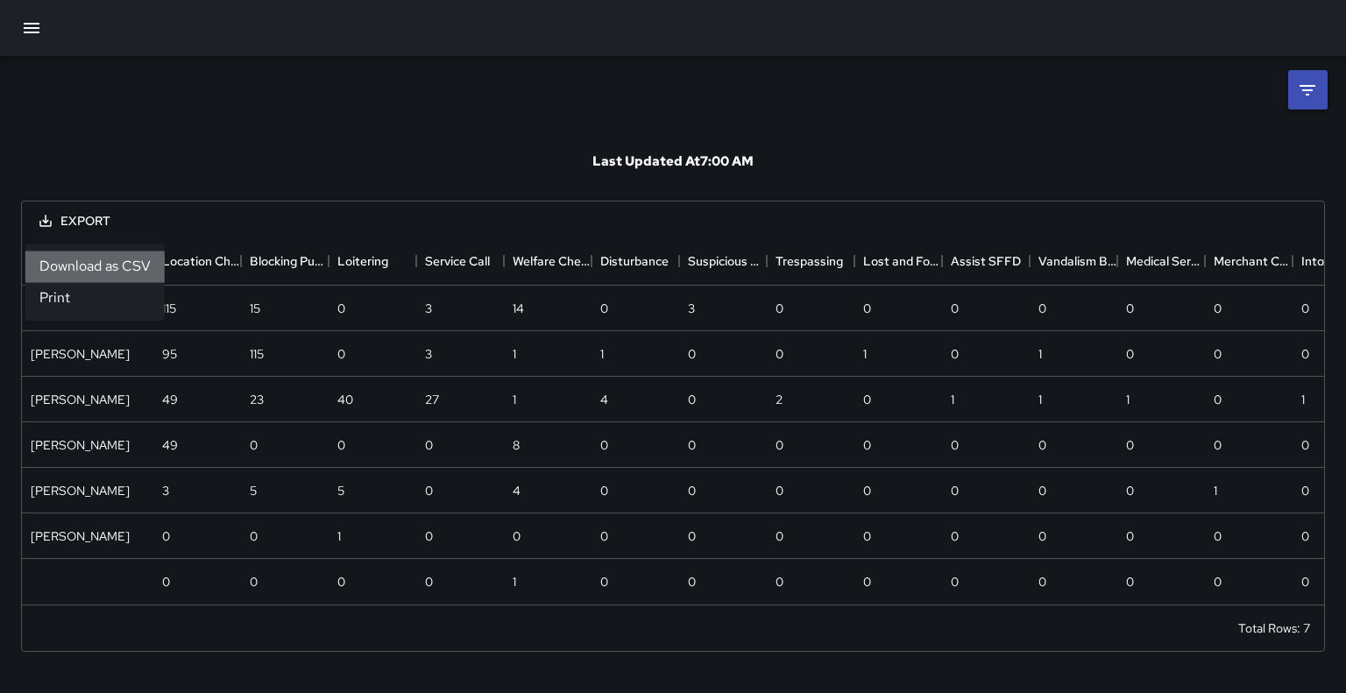
click at [91, 265] on li "Download as CSV" at bounding box center [94, 267] width 139 height 32
click at [39, 31] on icon "button" at bounding box center [31, 28] width 21 height 21
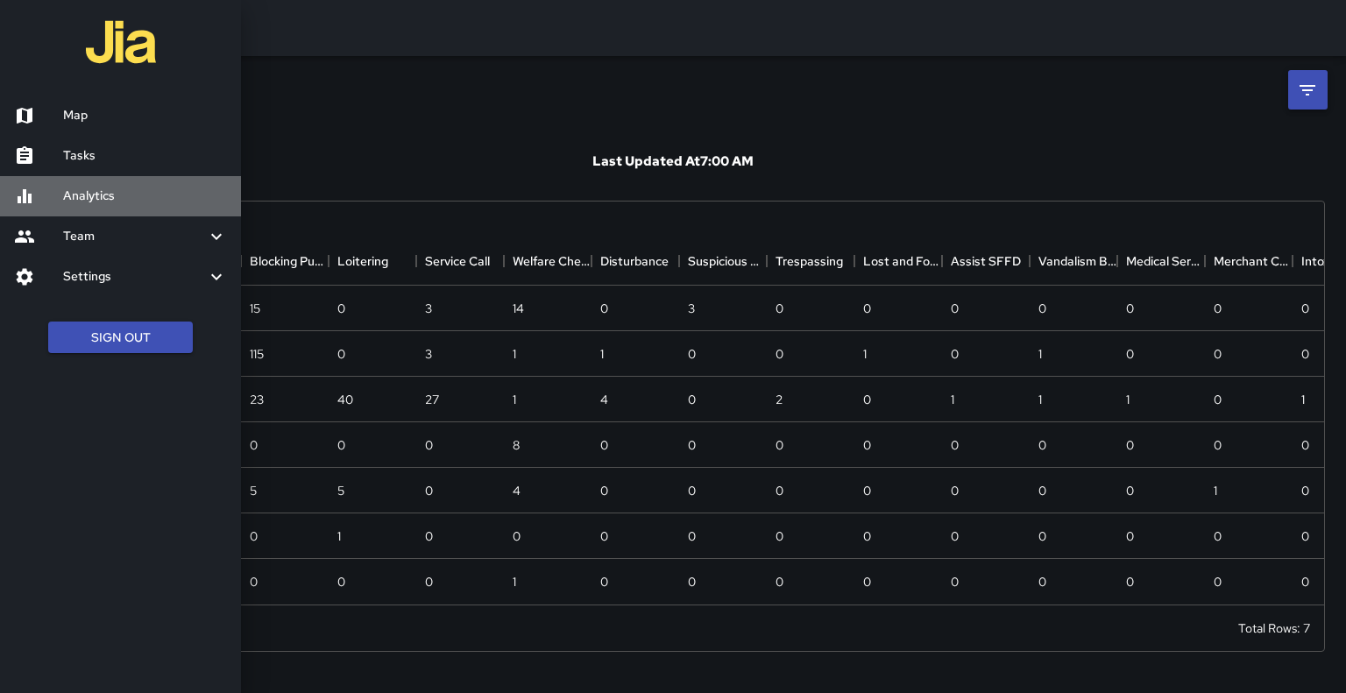
click at [78, 206] on h6 "Analytics" at bounding box center [145, 196] width 164 height 19
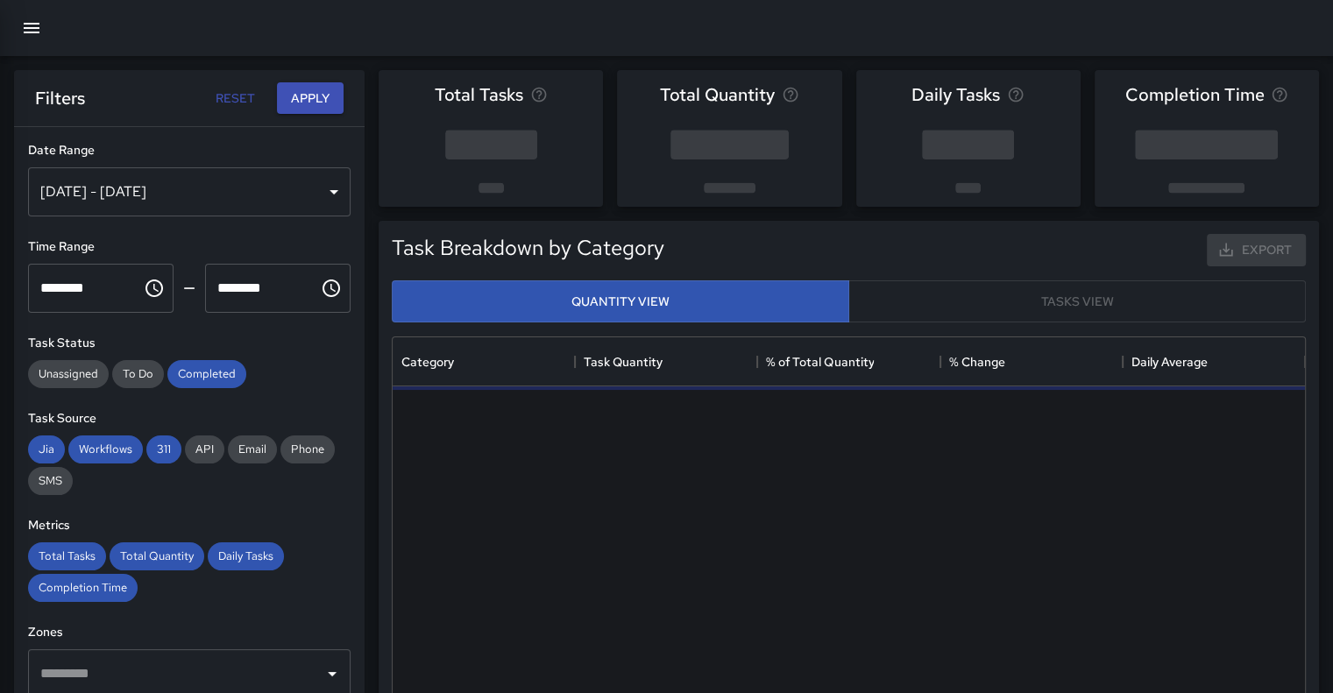
scroll to position [511, 898]
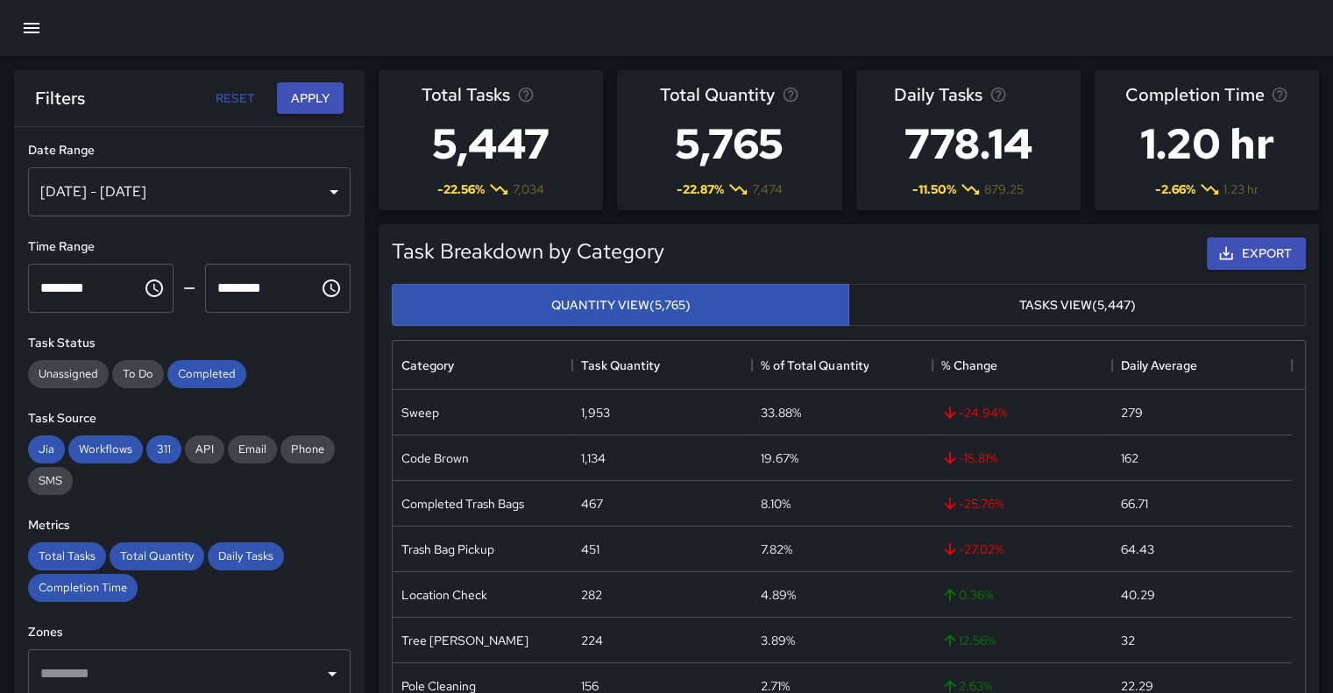
click at [316, 206] on div "[DATE] - [DATE]" at bounding box center [189, 191] width 322 height 49
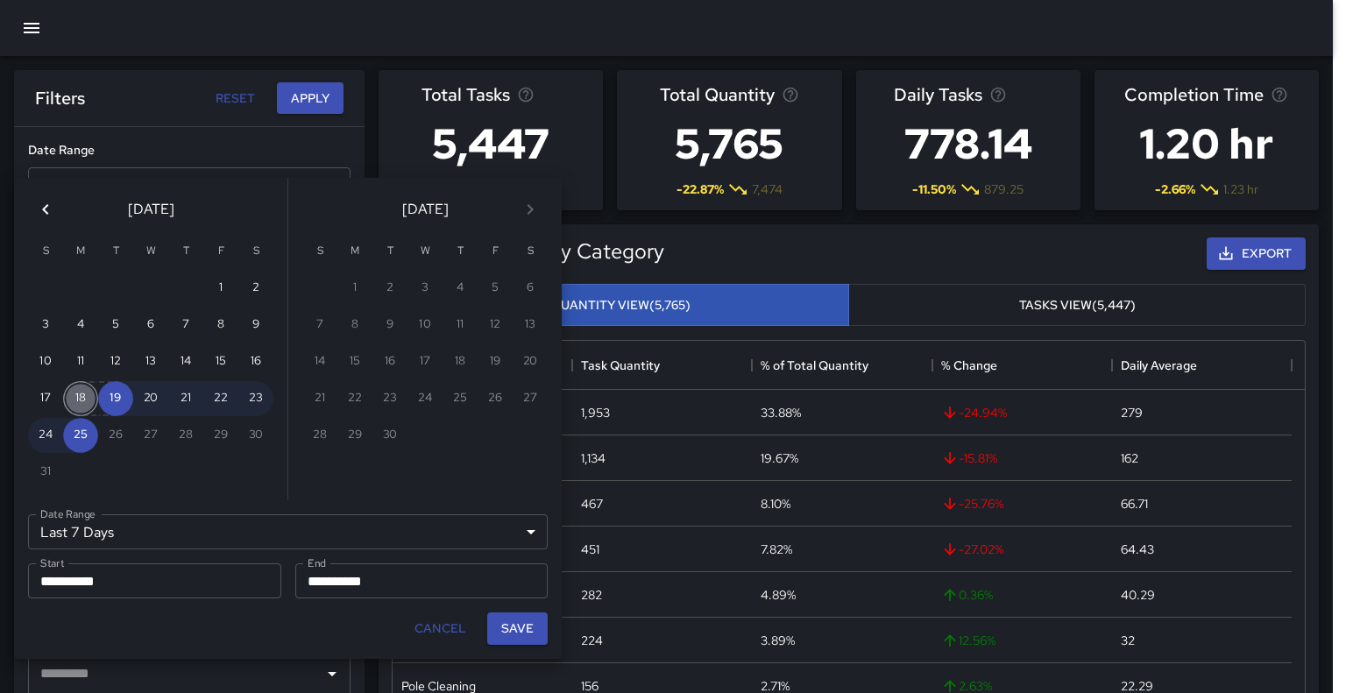
click at [81, 397] on button "18" at bounding box center [80, 398] width 35 height 35
type input "******"
type input "**********"
click at [43, 440] on button "24" at bounding box center [45, 435] width 35 height 35
type input "**********"
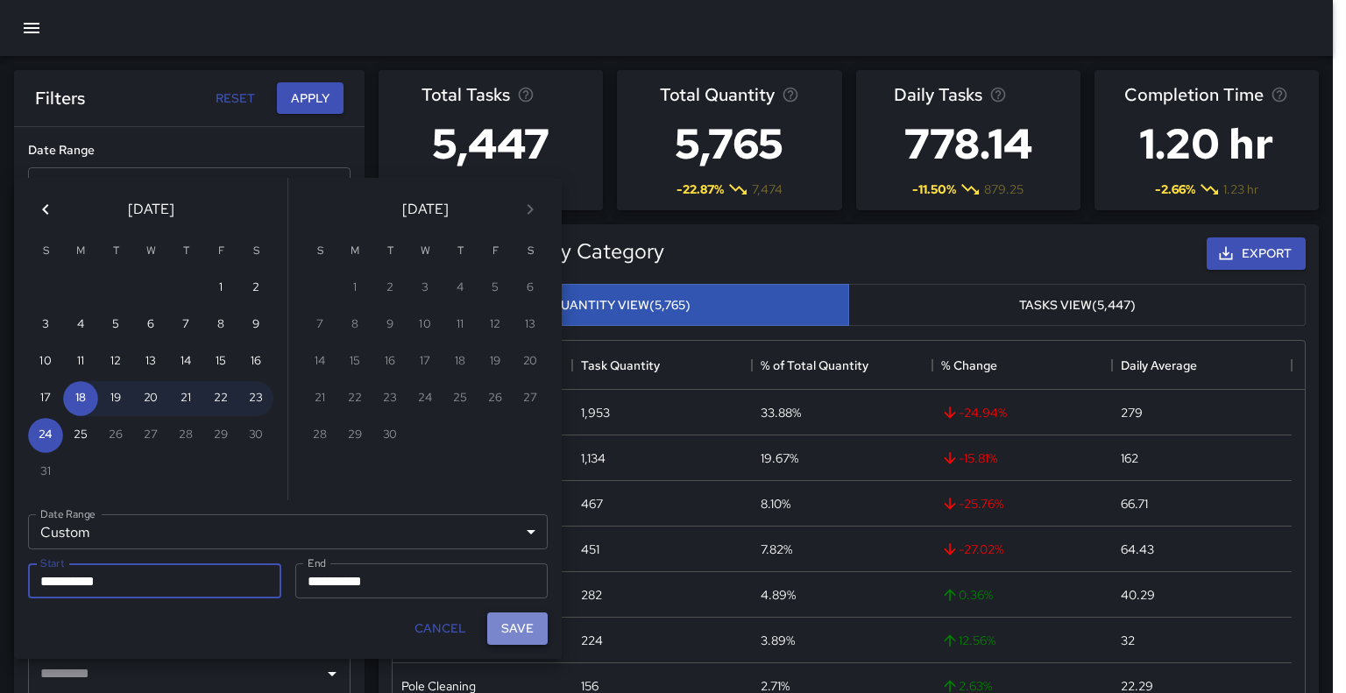
click at [498, 645] on button "Save" at bounding box center [517, 628] width 60 height 32
type input "**********"
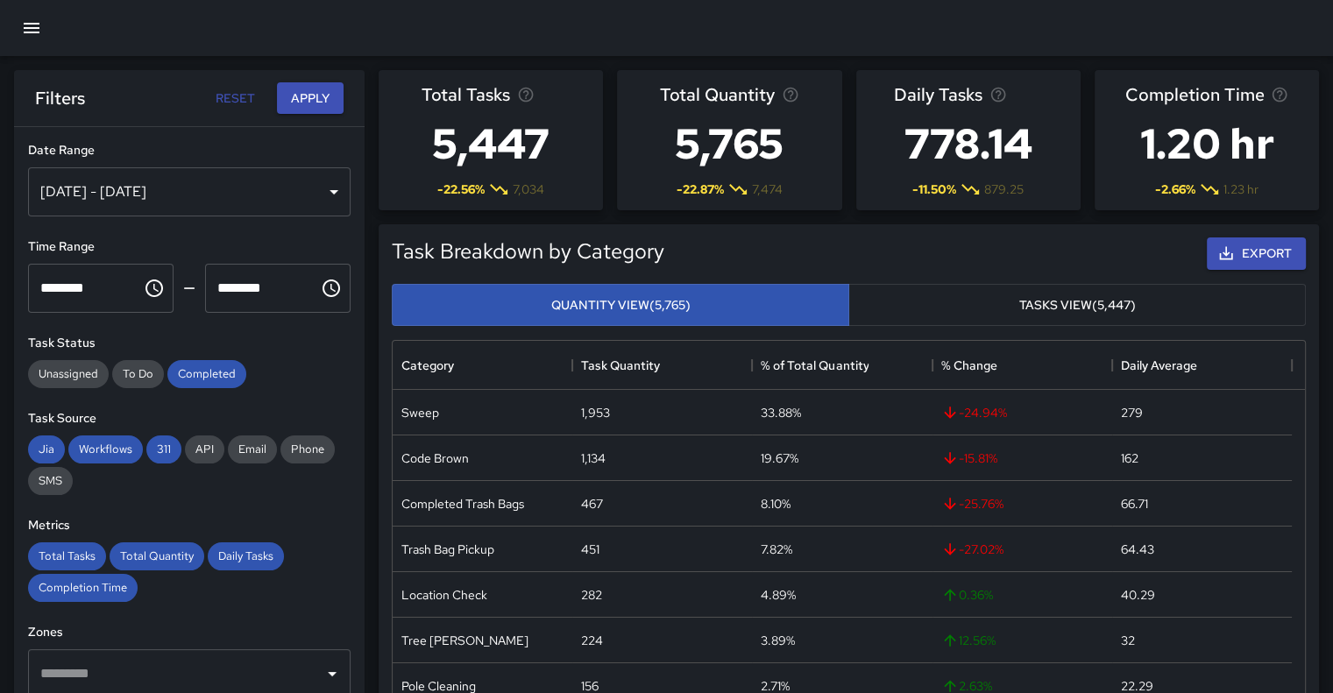
scroll to position [523, 0]
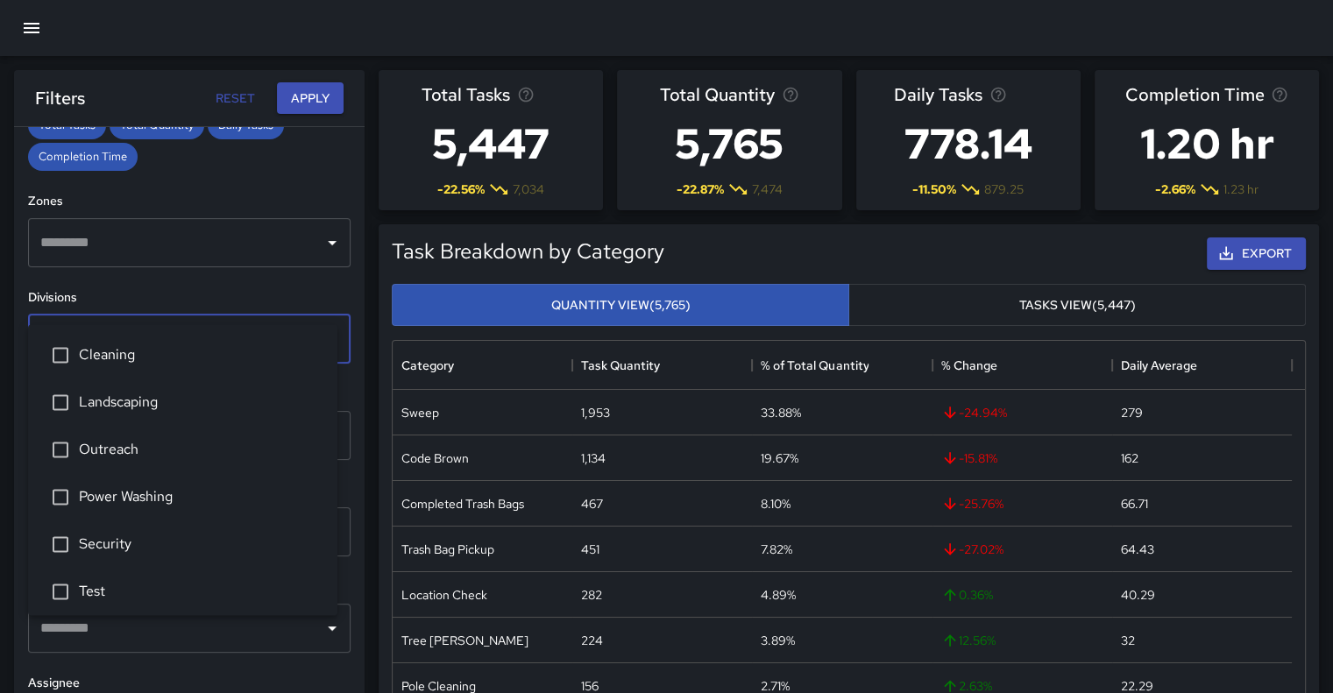
click at [245, 322] on input "text" at bounding box center [176, 338] width 280 height 33
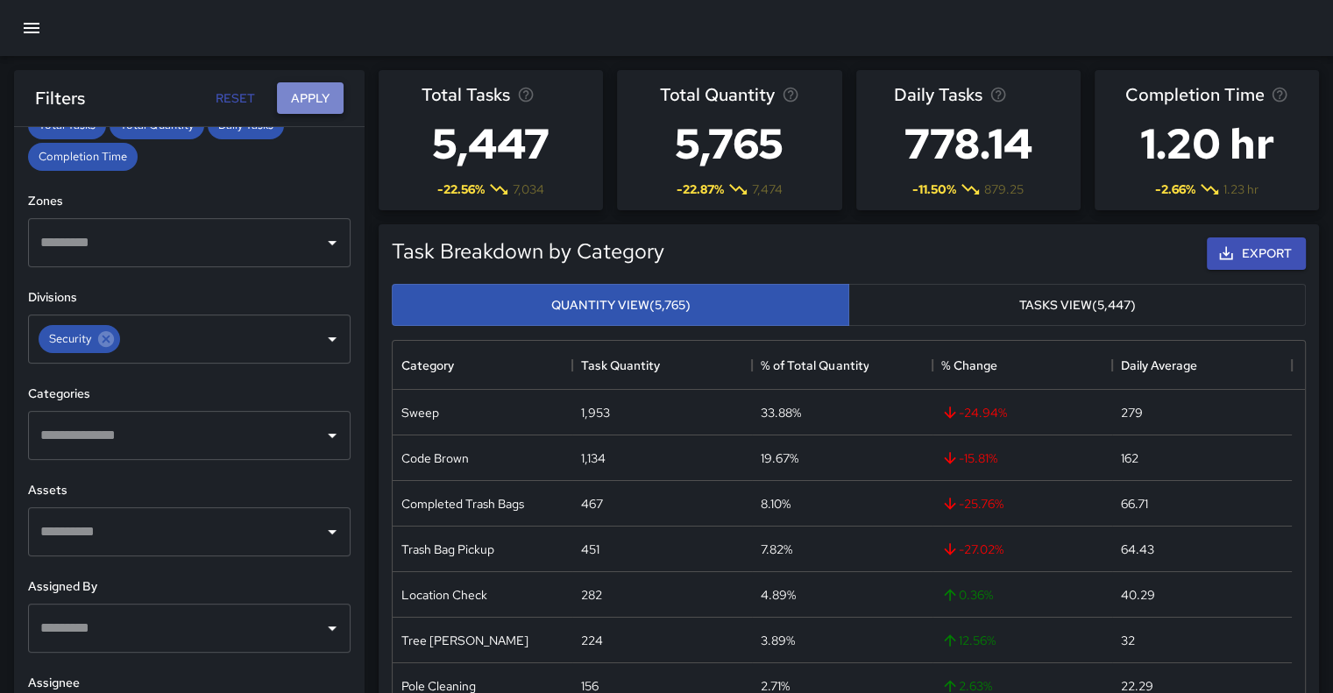
click at [313, 106] on button "Apply" at bounding box center [310, 98] width 67 height 32
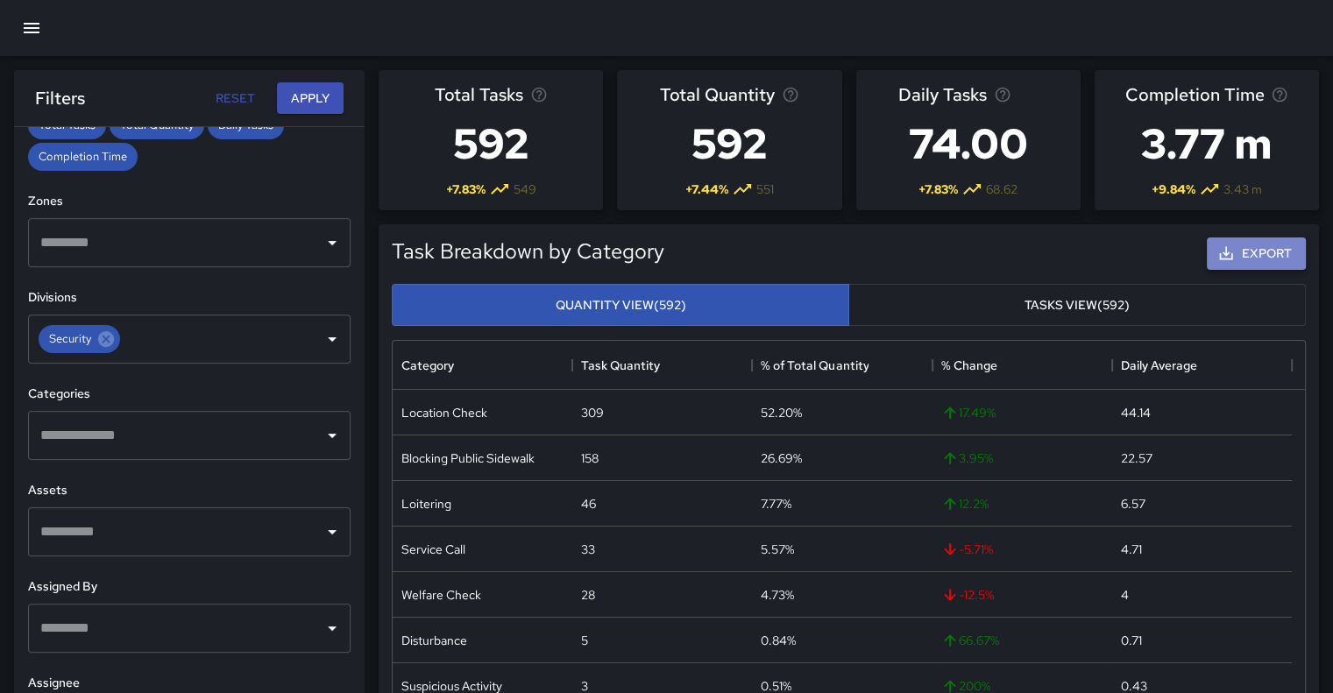
click at [1243, 270] on button "Export" at bounding box center [1255, 253] width 99 height 32
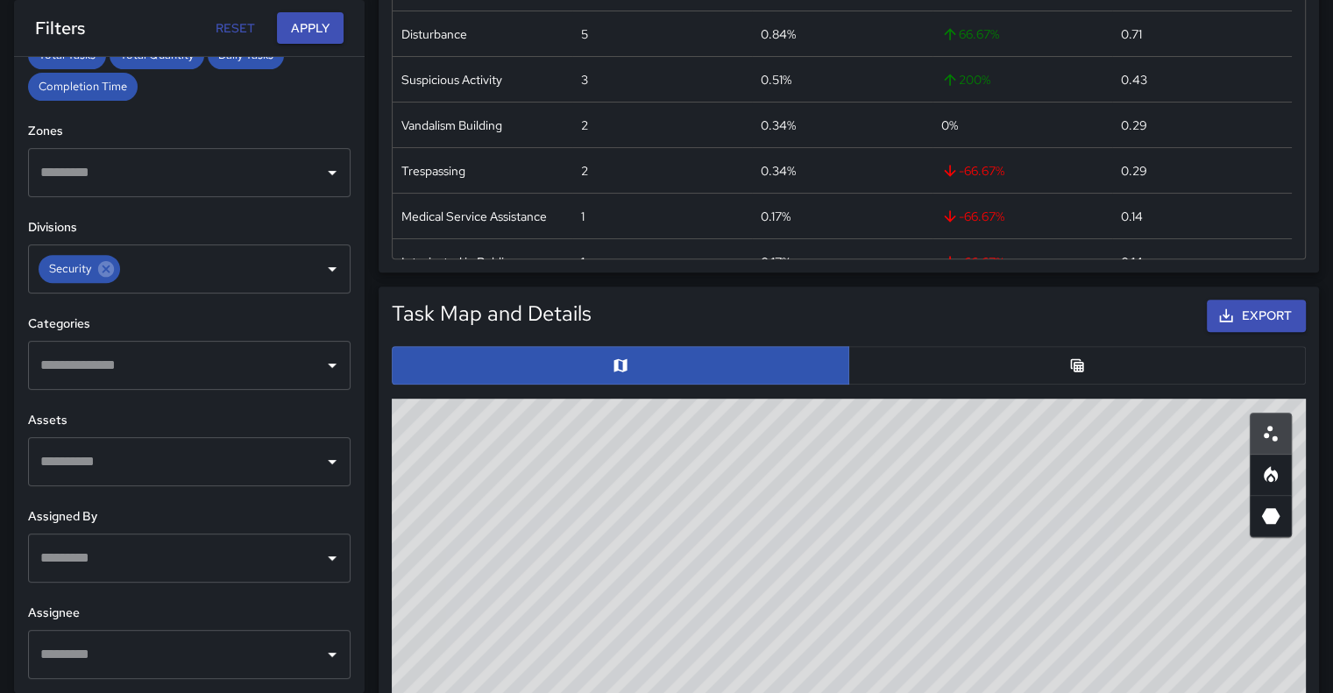
click at [1133, 385] on button "button" at bounding box center [1076, 365] width 457 height 39
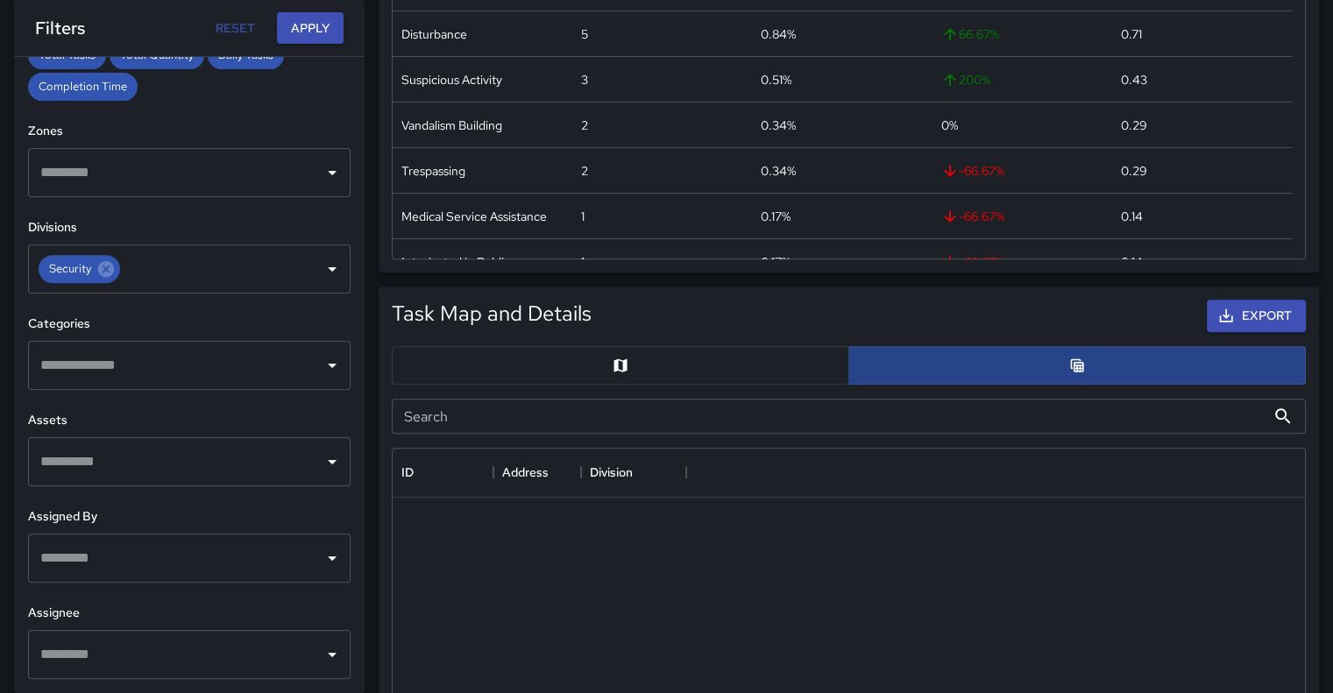
scroll to position [14, 14]
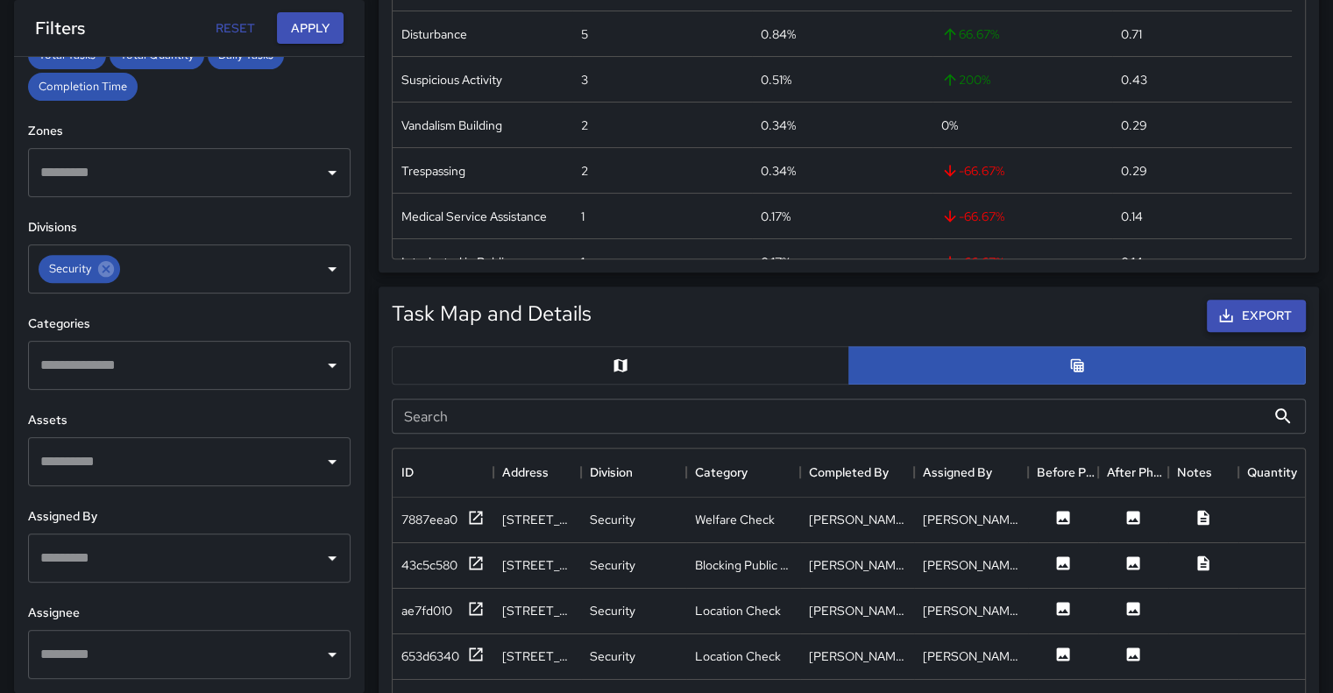
click at [1234, 332] on button "Export" at bounding box center [1255, 316] width 99 height 32
click at [1235, 332] on button "Export" at bounding box center [1255, 316] width 99 height 32
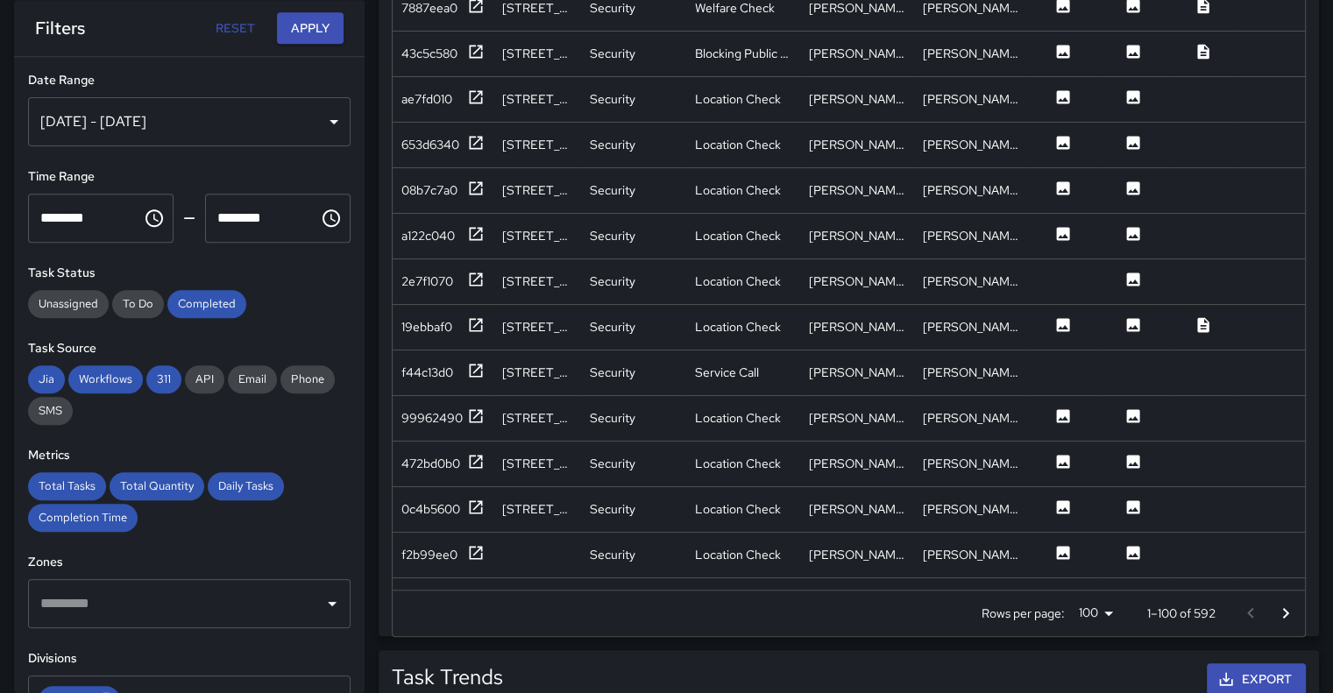
scroll to position [512, 0]
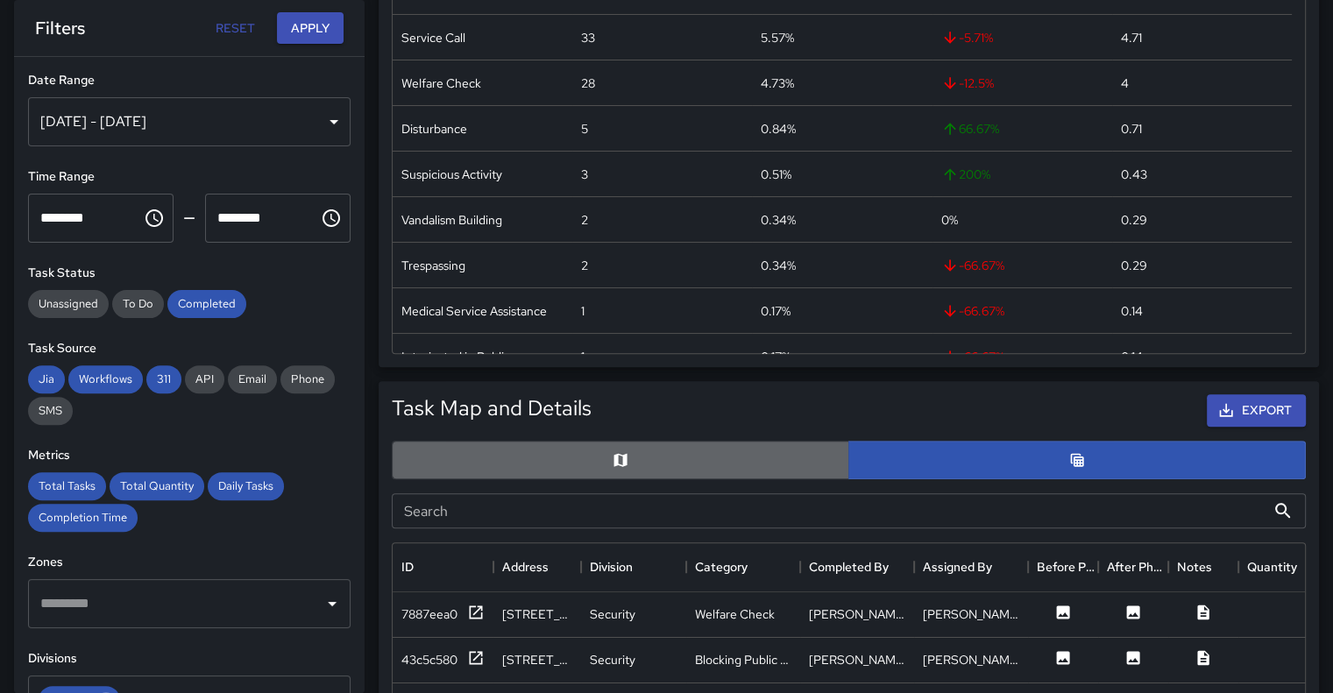
click at [744, 479] on button "button" at bounding box center [620, 460] width 457 height 39
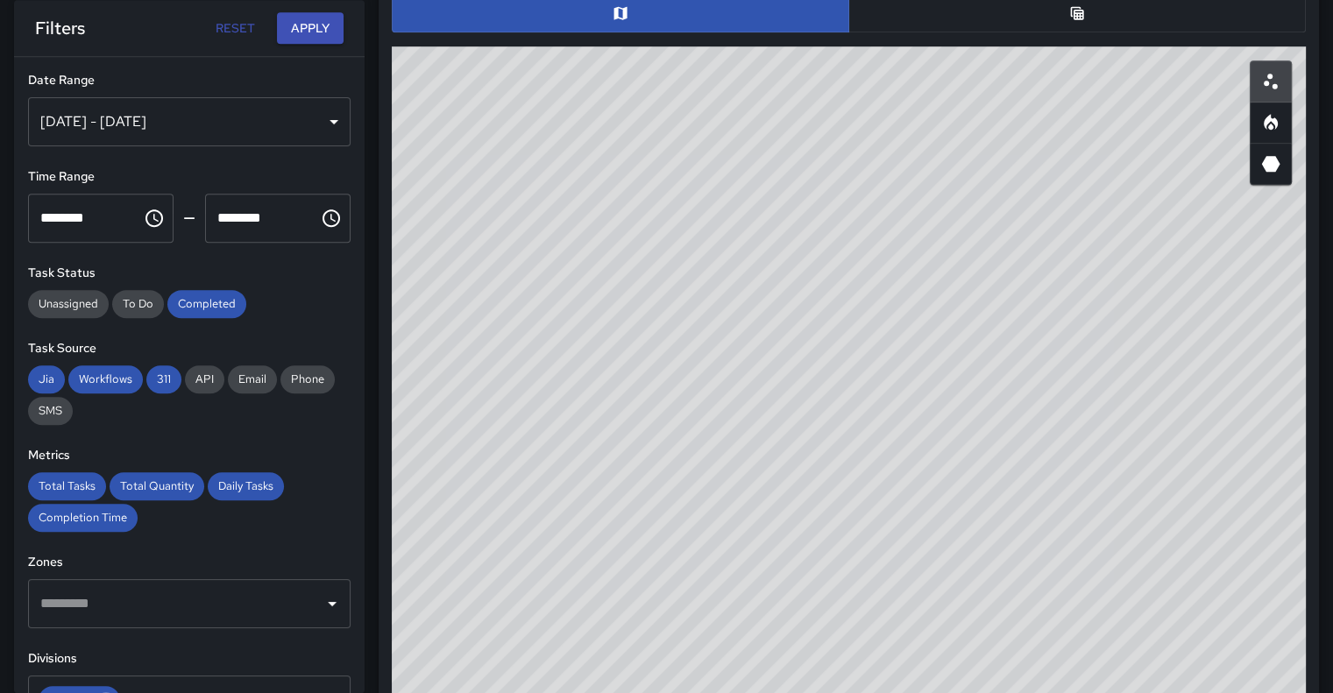
scroll to position [978, 0]
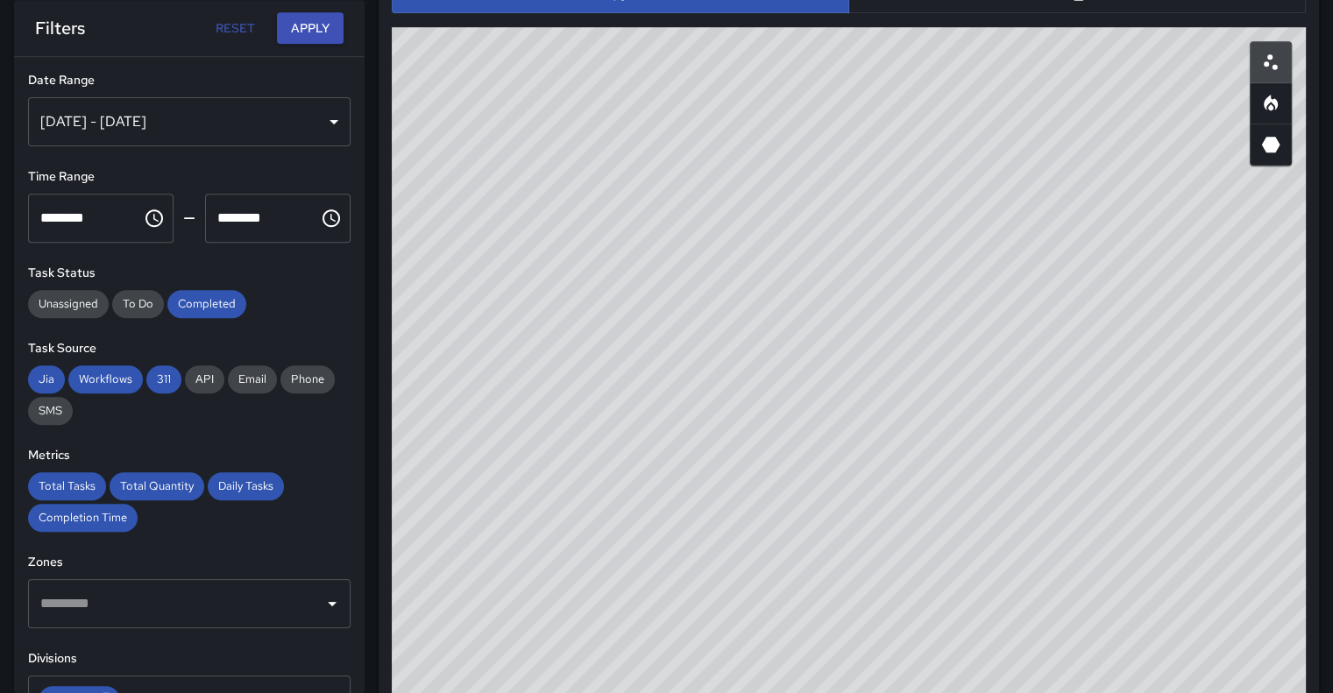
type button "map"
drag, startPoint x: 1090, startPoint y: 301, endPoint x: 810, endPoint y: 481, distance: 333.0
click at [810, 481] on div "© Mapbox © OpenStreetMap Improve this map" at bounding box center [849, 377] width 914 height 701
click at [1269, 110] on icon "Heatmap" at bounding box center [1270, 106] width 5 height 6
click at [740, 538] on div "© Mapbox © OpenStreetMap Improve this map" at bounding box center [849, 377] width 914 height 701
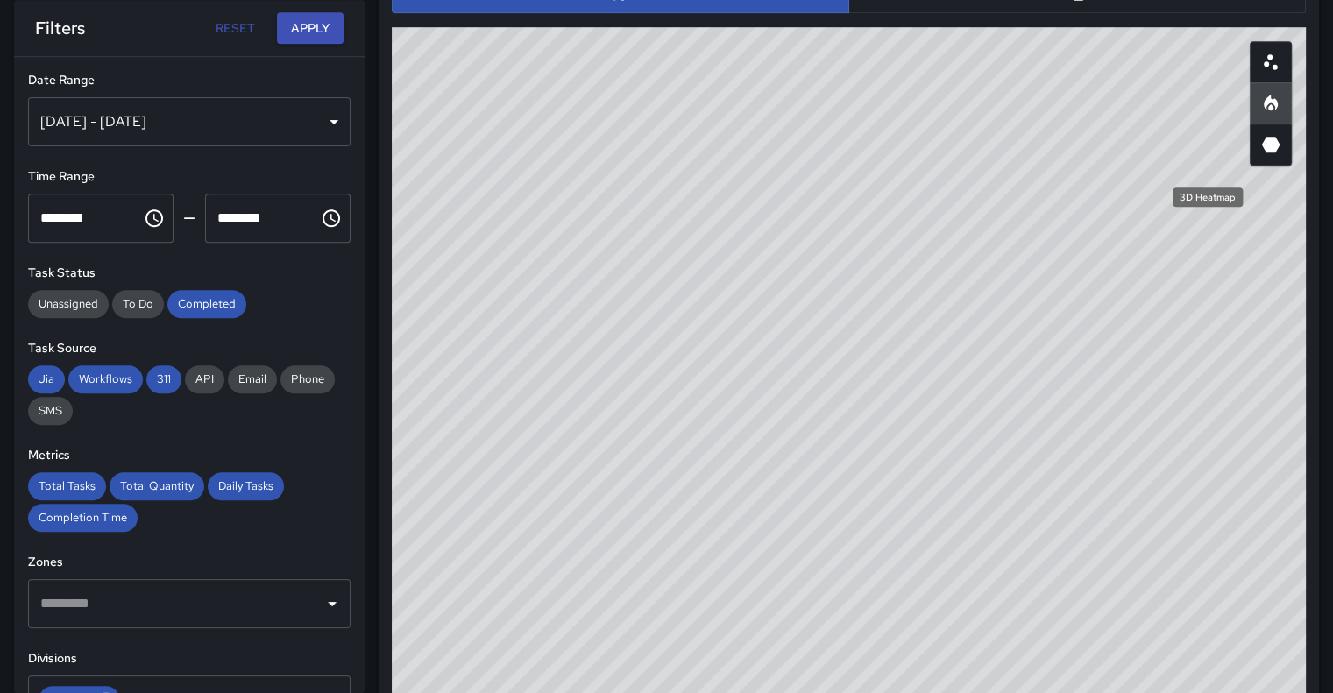
click at [1279, 155] on icon "3D Heatmap" at bounding box center [1270, 144] width 21 height 21
drag, startPoint x: 1136, startPoint y: 313, endPoint x: 1143, endPoint y: 357, distance: 45.2
click at [1143, 357] on div "© Mapbox © OpenStreetMap Improve this map" at bounding box center [849, 377] width 914 height 701
drag, startPoint x: 1143, startPoint y: 357, endPoint x: 1140, endPoint y: 484, distance: 126.2
click at [1140, 484] on div "© Mapbox © OpenStreetMap Improve this map" at bounding box center [849, 377] width 914 height 701
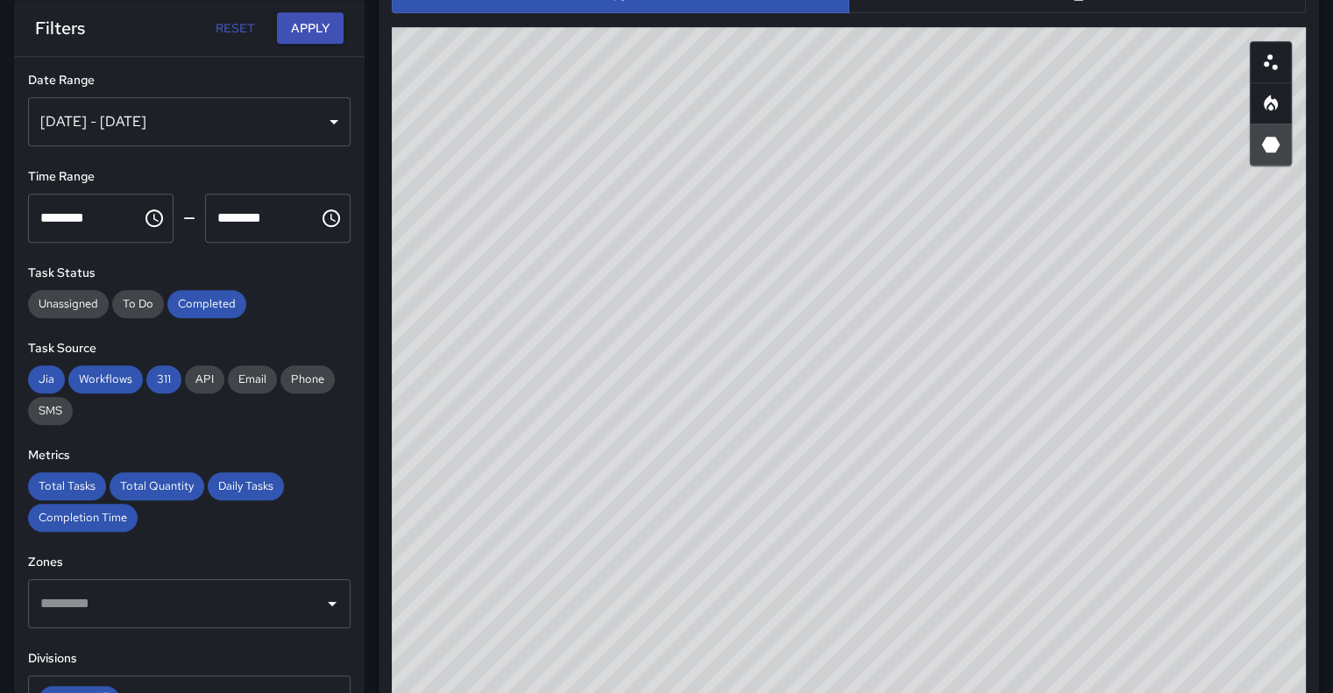
drag, startPoint x: 1131, startPoint y: 536, endPoint x: 1022, endPoint y: 480, distance: 123.0
click at [1022, 480] on div "© Mapbox © OpenStreetMap Improve this map" at bounding box center [849, 377] width 914 height 701
